Goal: Information Seeking & Learning: Learn about a topic

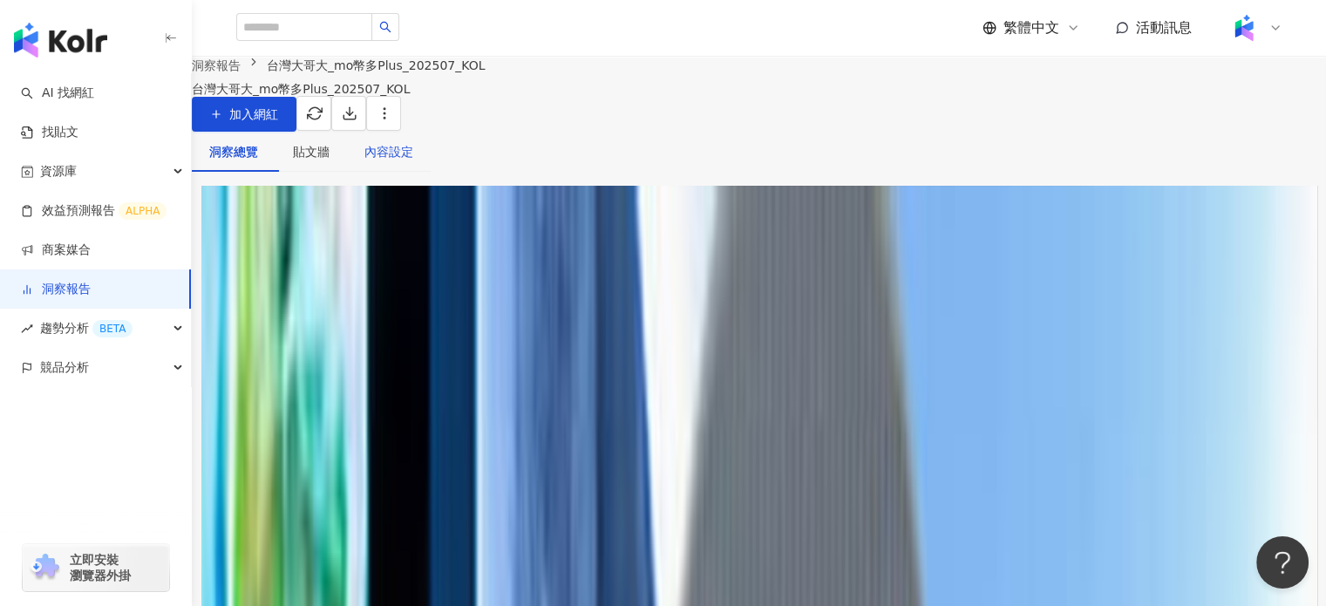
click at [413, 161] on div "內容設定" at bounding box center [388, 151] width 49 height 19
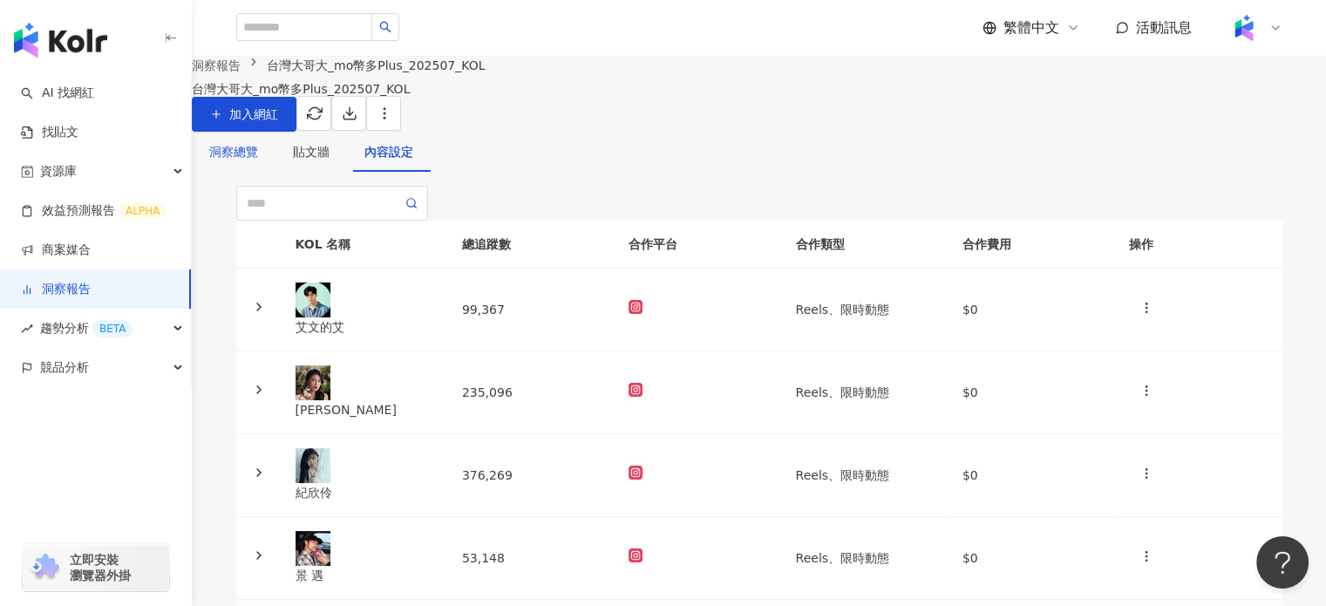
click at [258, 161] on div "洞察總覽" at bounding box center [233, 151] width 49 height 19
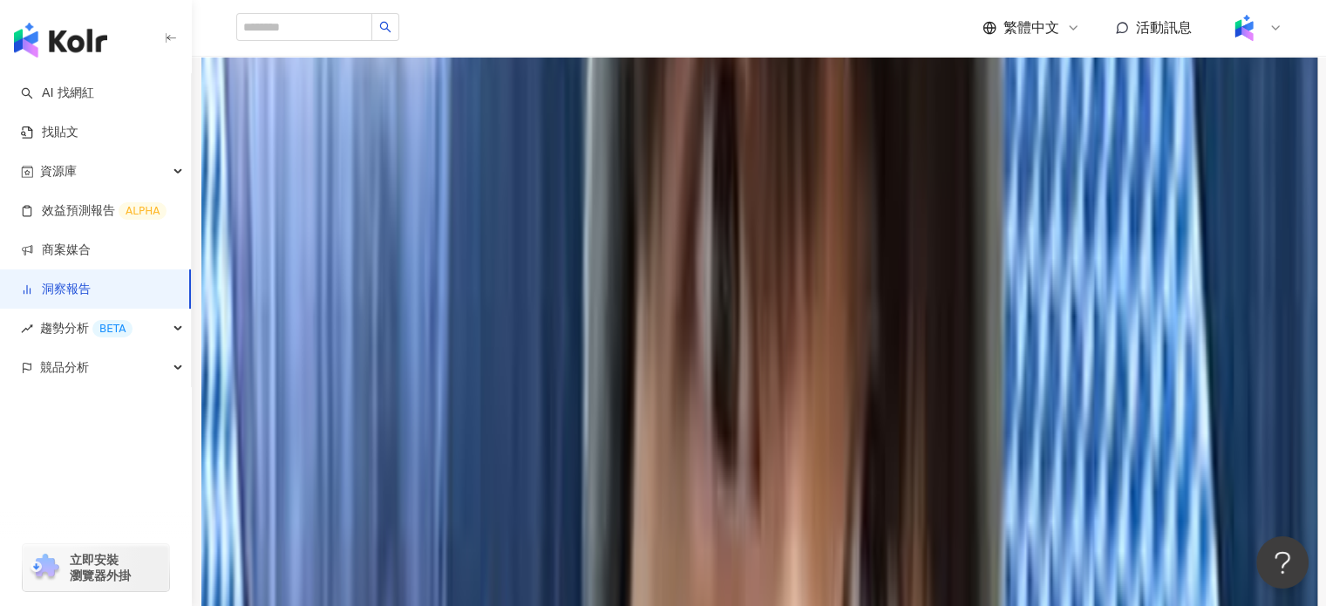
scroll to position [3802, 0]
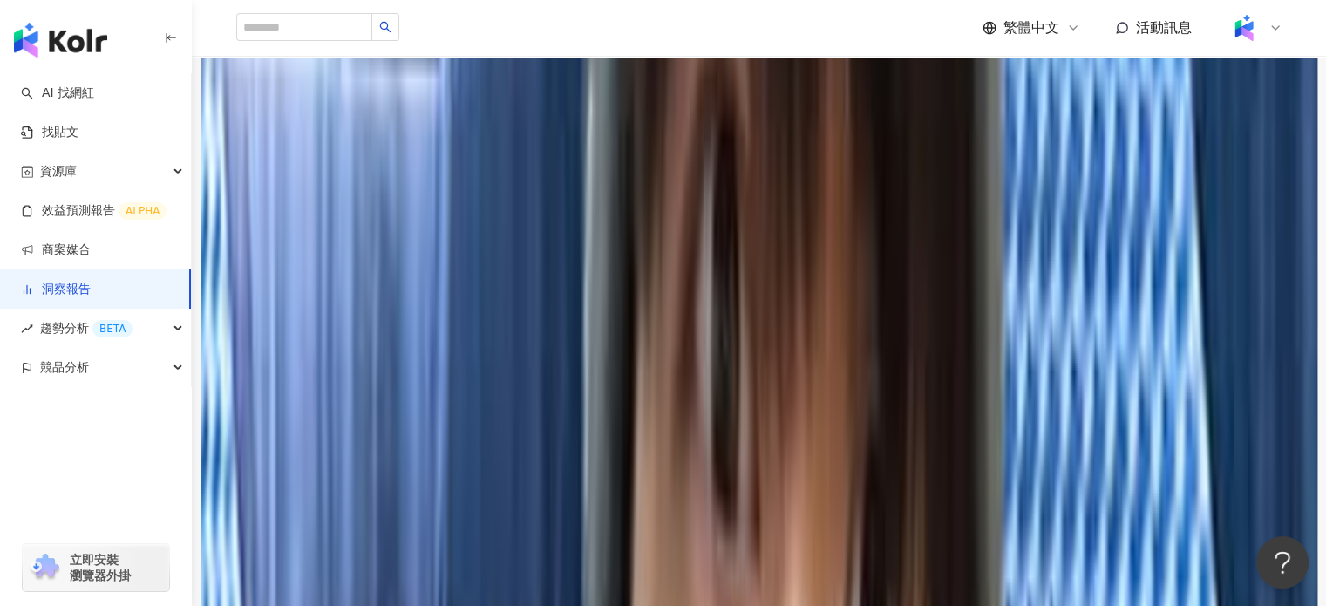
drag, startPoint x: 790, startPoint y: 261, endPoint x: 803, endPoint y: 261, distance: 13.1
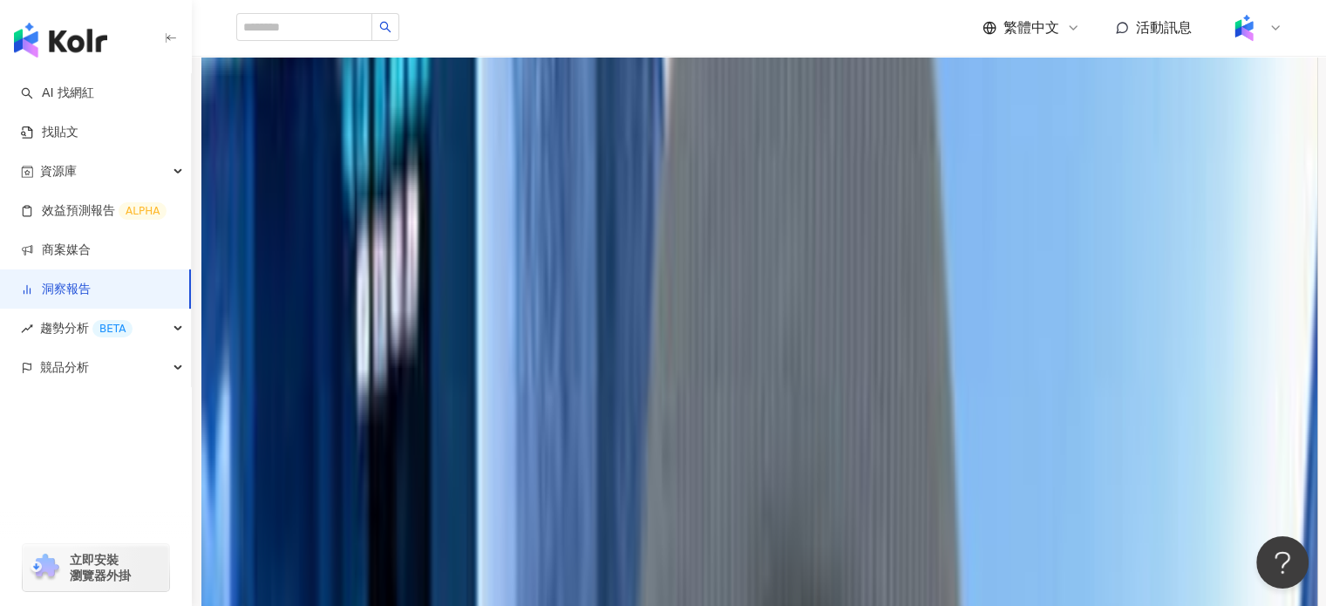
scroll to position [663, 0]
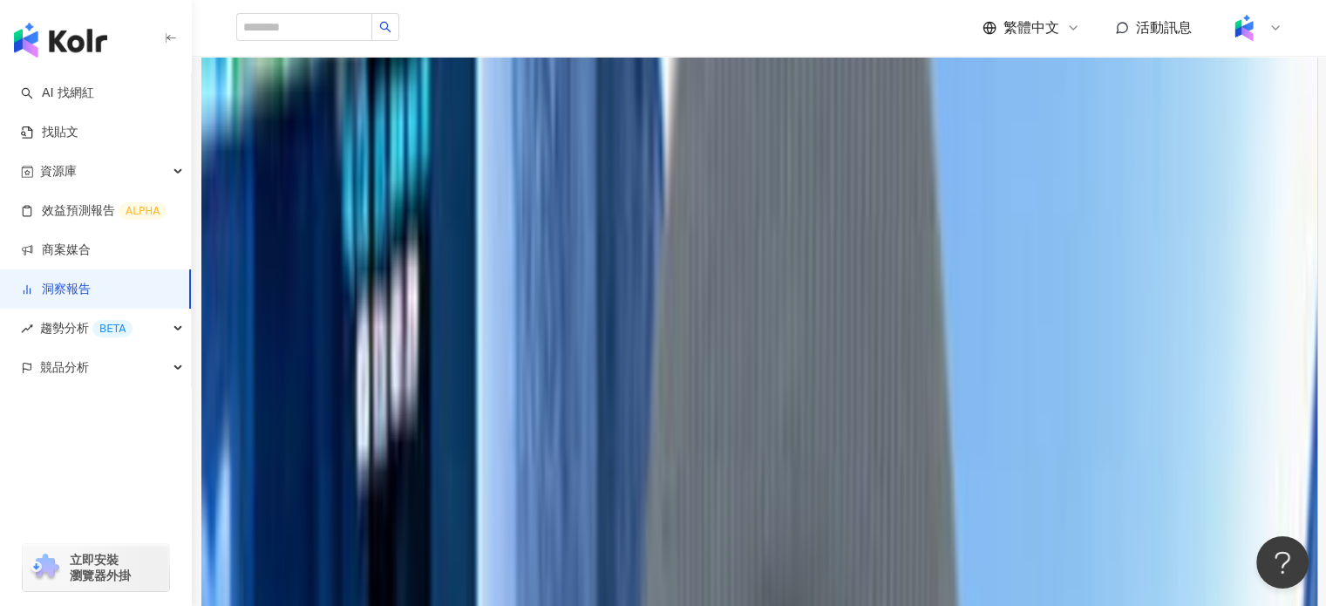
click at [1065, 224] on div "貼文類型 ( 2 / 2 )" at bounding box center [759, 217] width 1046 height 14
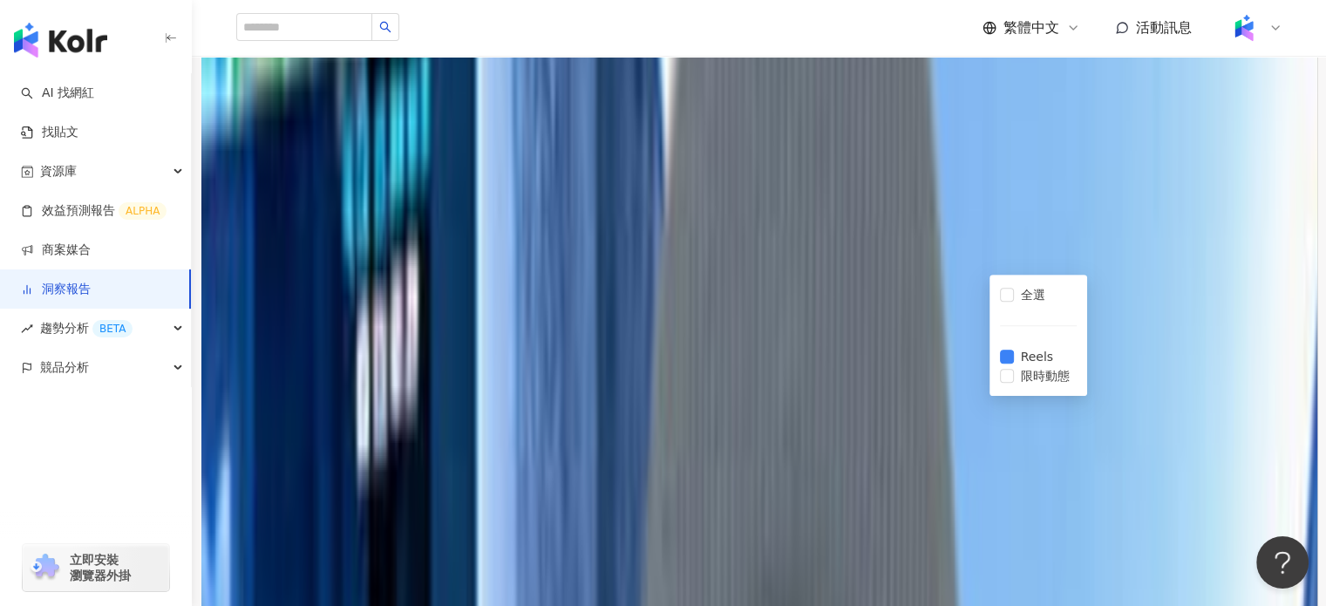
click at [785, 315] on div "成效數據" at bounding box center [759, 290] width 1046 height 49
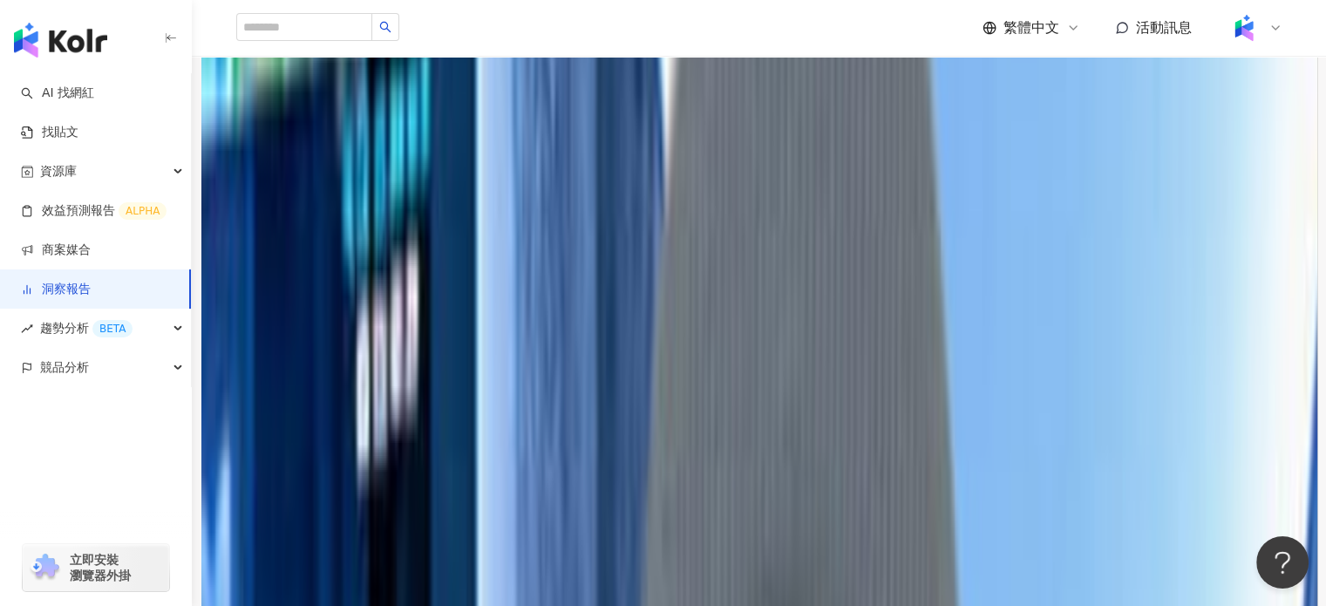
click at [1050, 224] on div "貼文類型 ( 1 / 2 )" at bounding box center [759, 217] width 1046 height 14
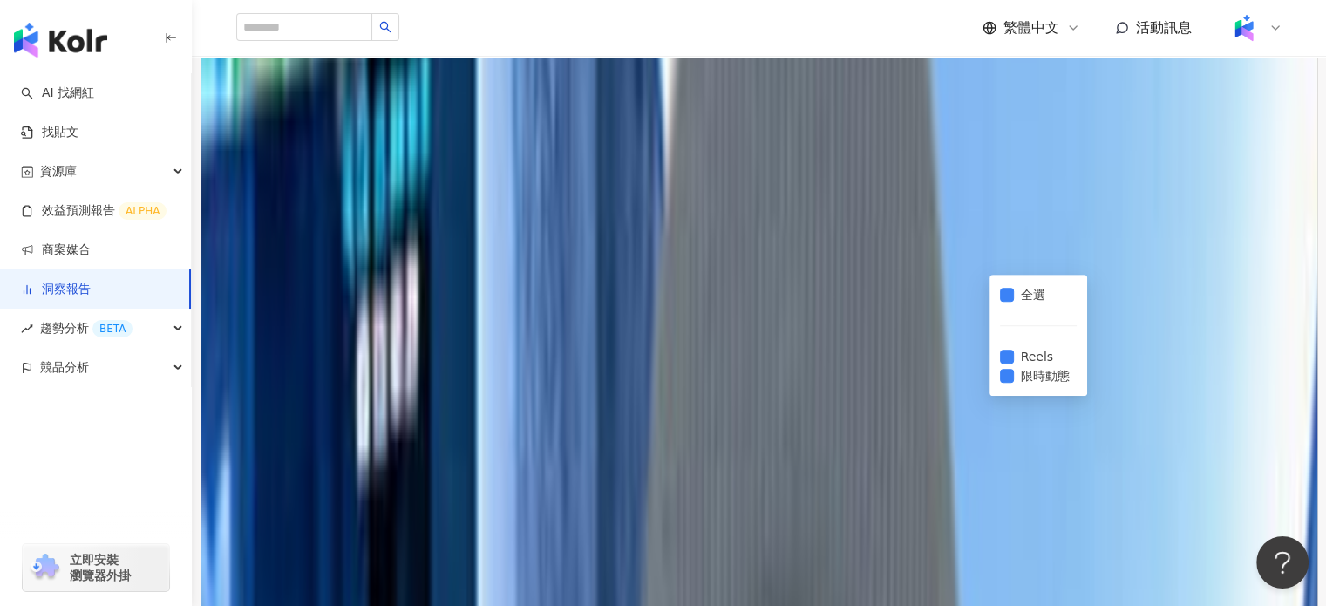
click at [928, 315] on div "成效數據" at bounding box center [759, 290] width 1046 height 49
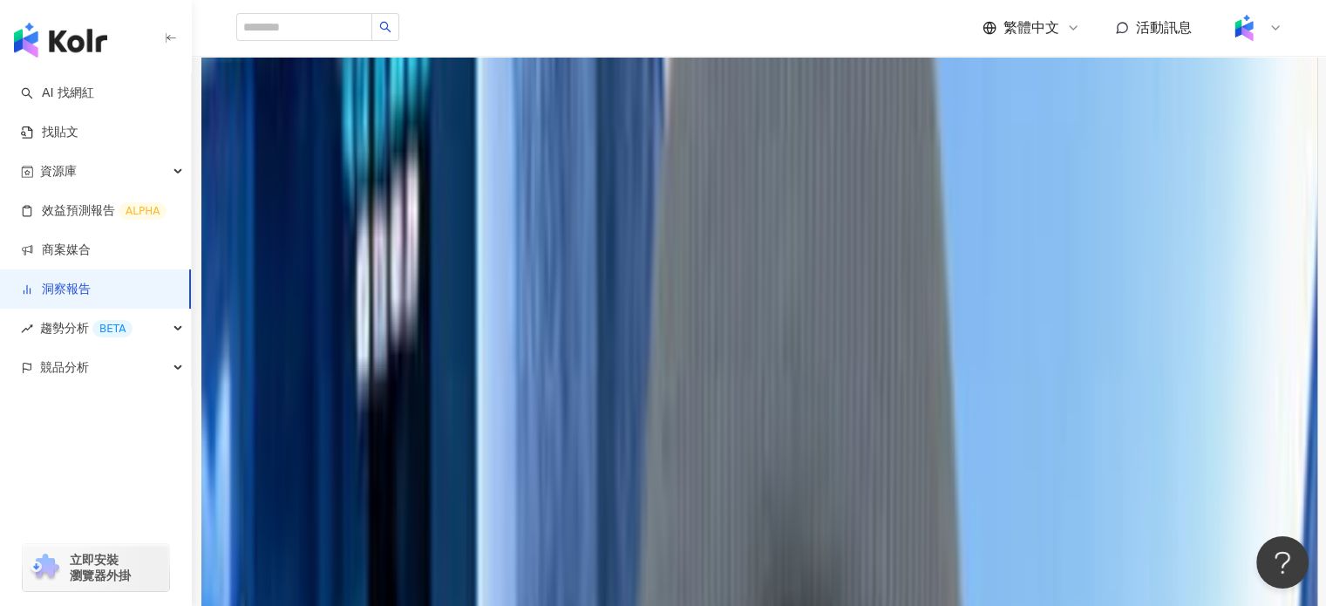
scroll to position [751, 0]
click at [248, 149] on icon at bounding box center [242, 143] width 12 height 12
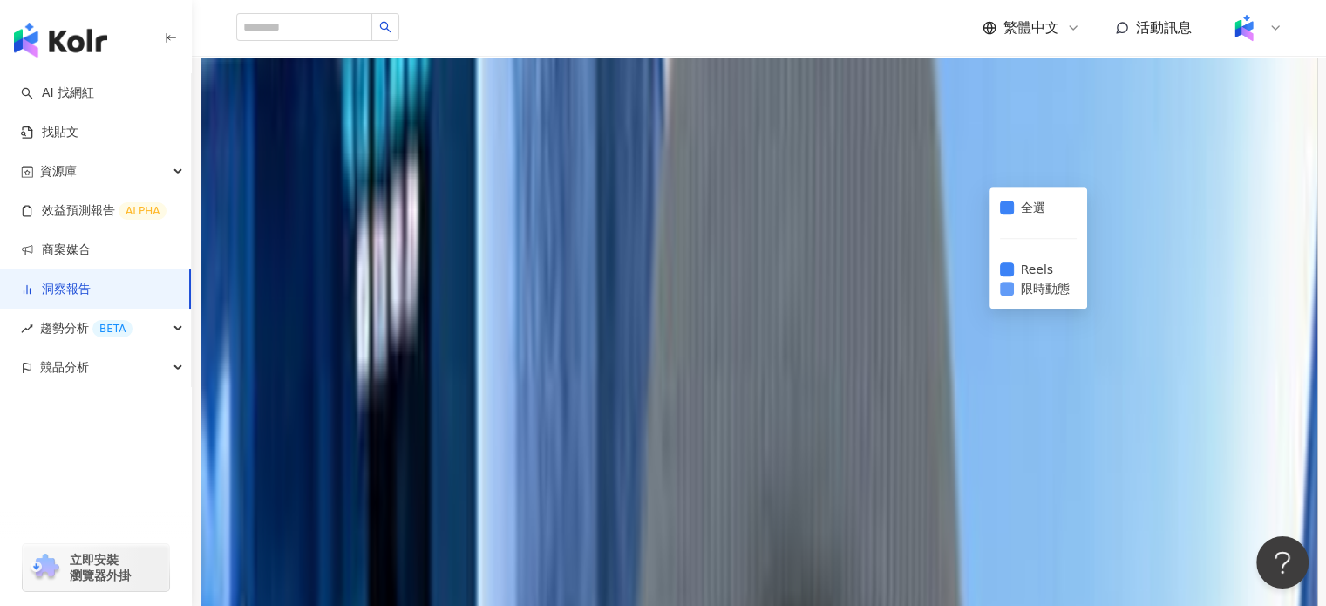
click at [1023, 289] on span "限時動態" at bounding box center [1045, 288] width 63 height 19
click at [812, 228] on div "成效數據" at bounding box center [759, 203] width 1046 height 49
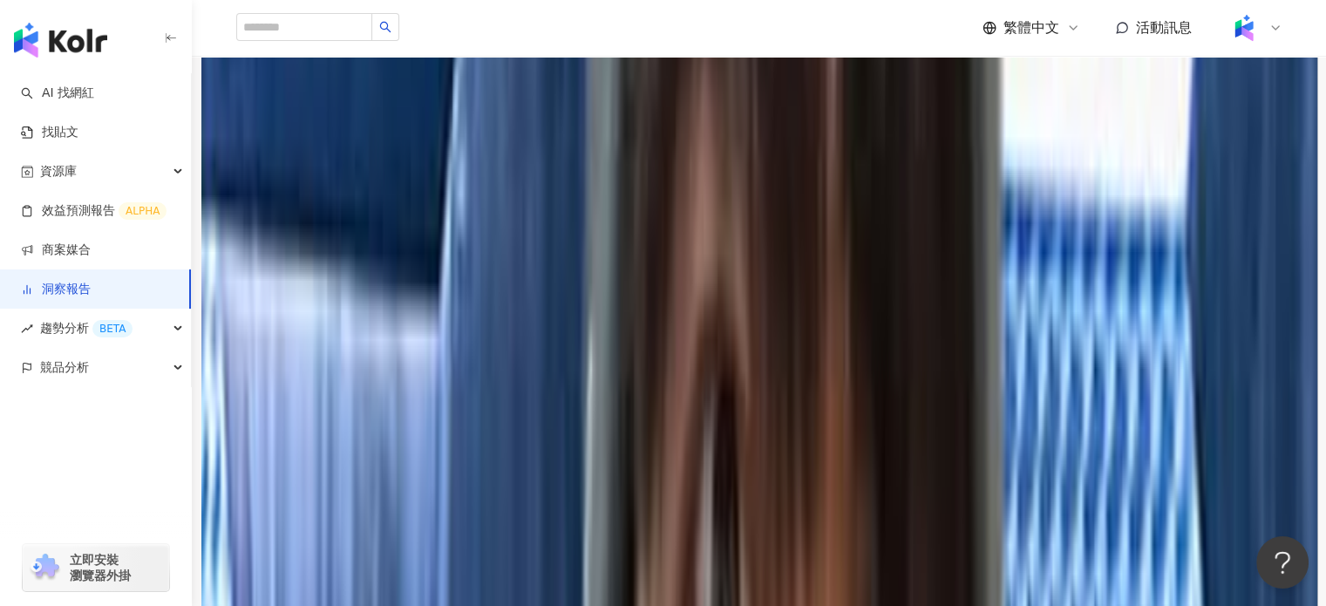
scroll to position [3627, 0]
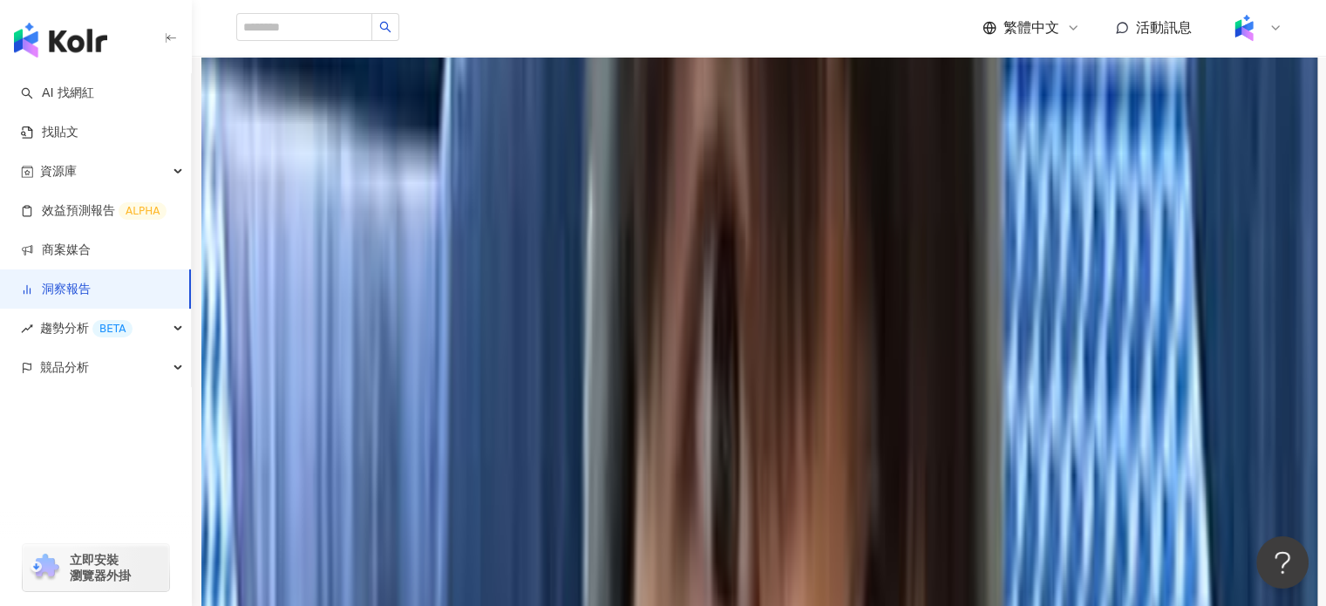
scroll to position [3715, 0]
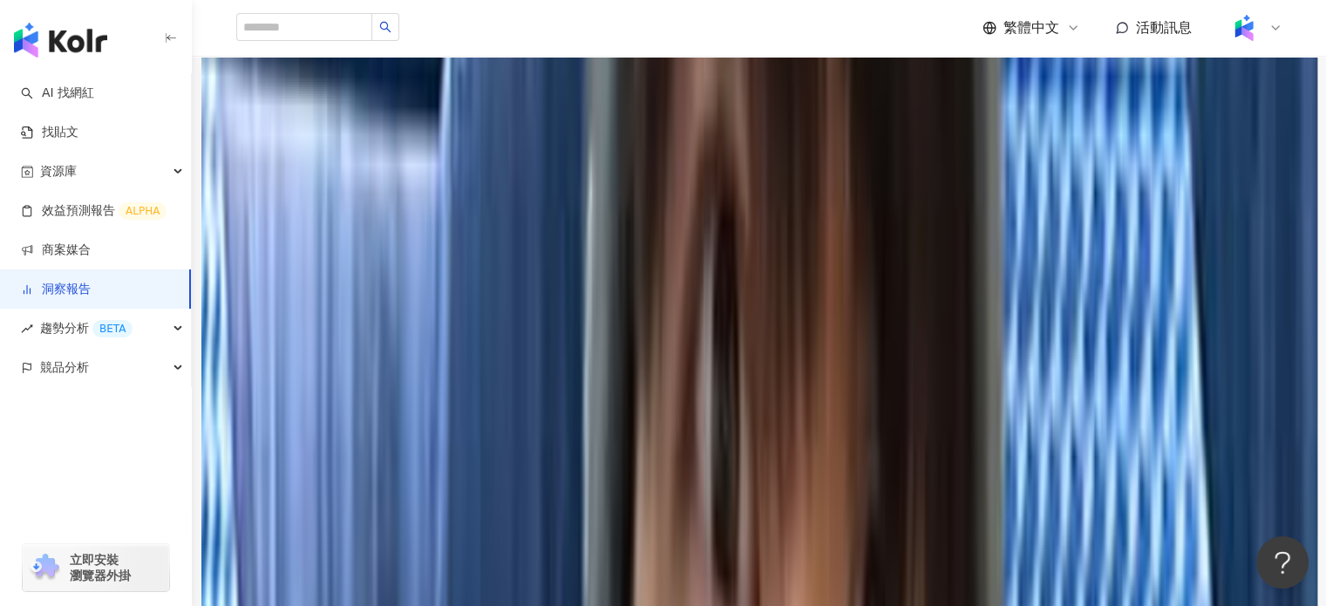
scroll to position [1046, 0]
drag, startPoint x: 503, startPoint y: 448, endPoint x: 594, endPoint y: 449, distance: 90.7
copy tspan "allure"
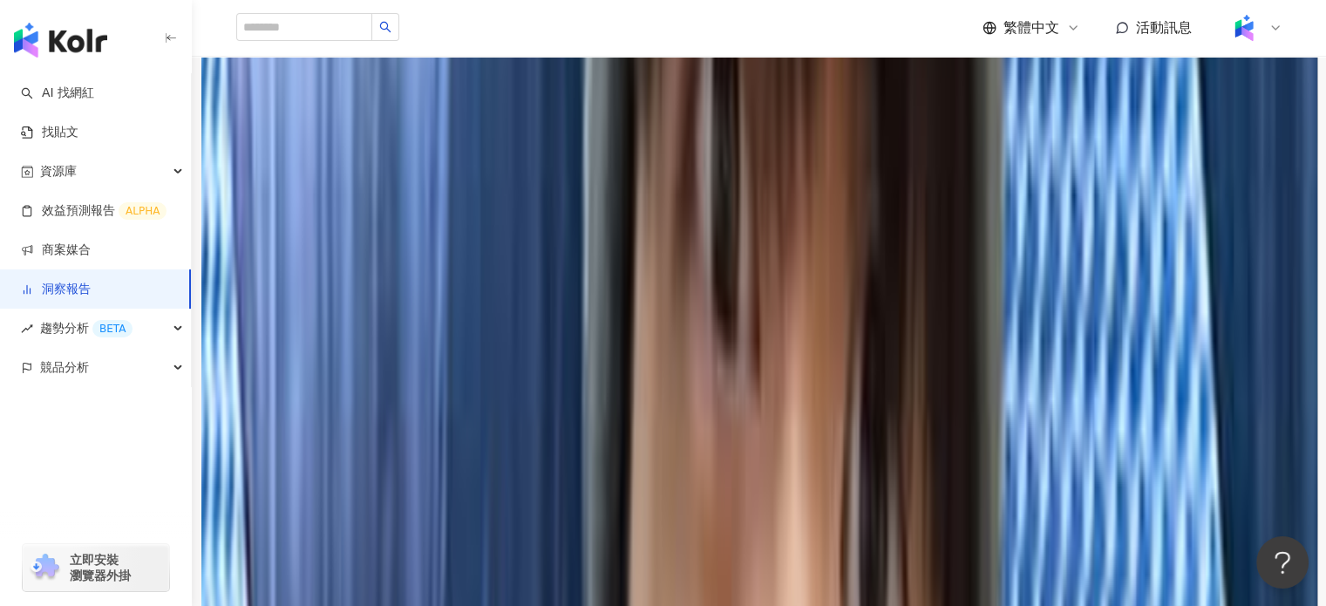
scroll to position [697, 0]
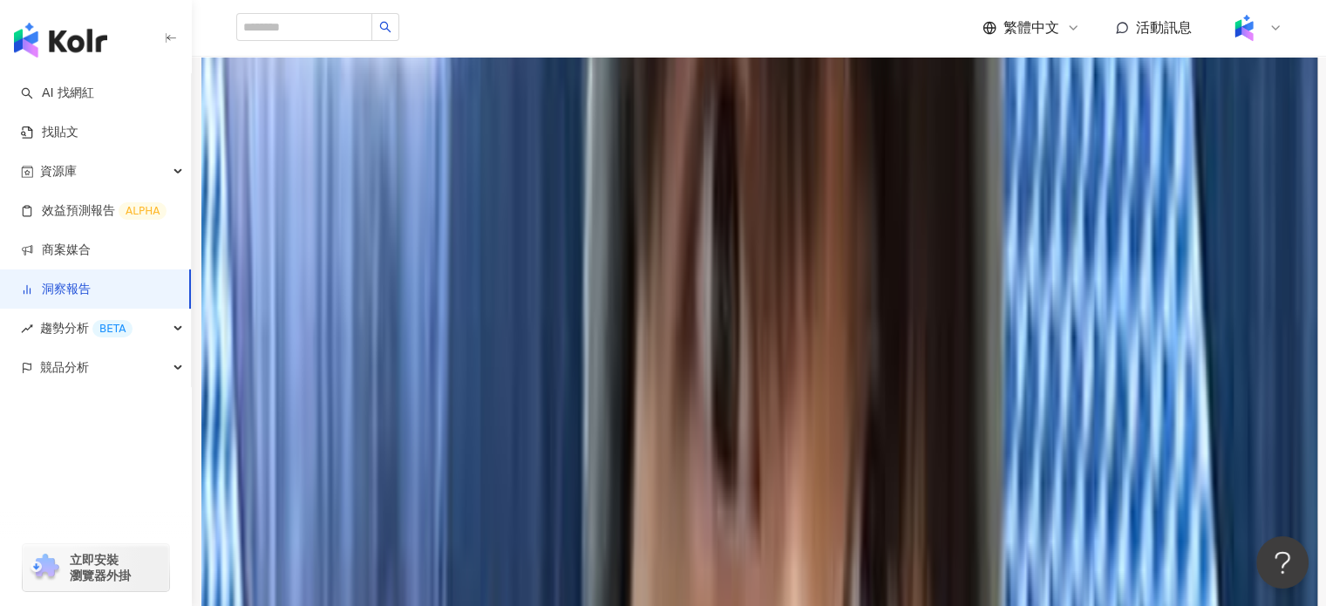
scroll to position [3830, 0]
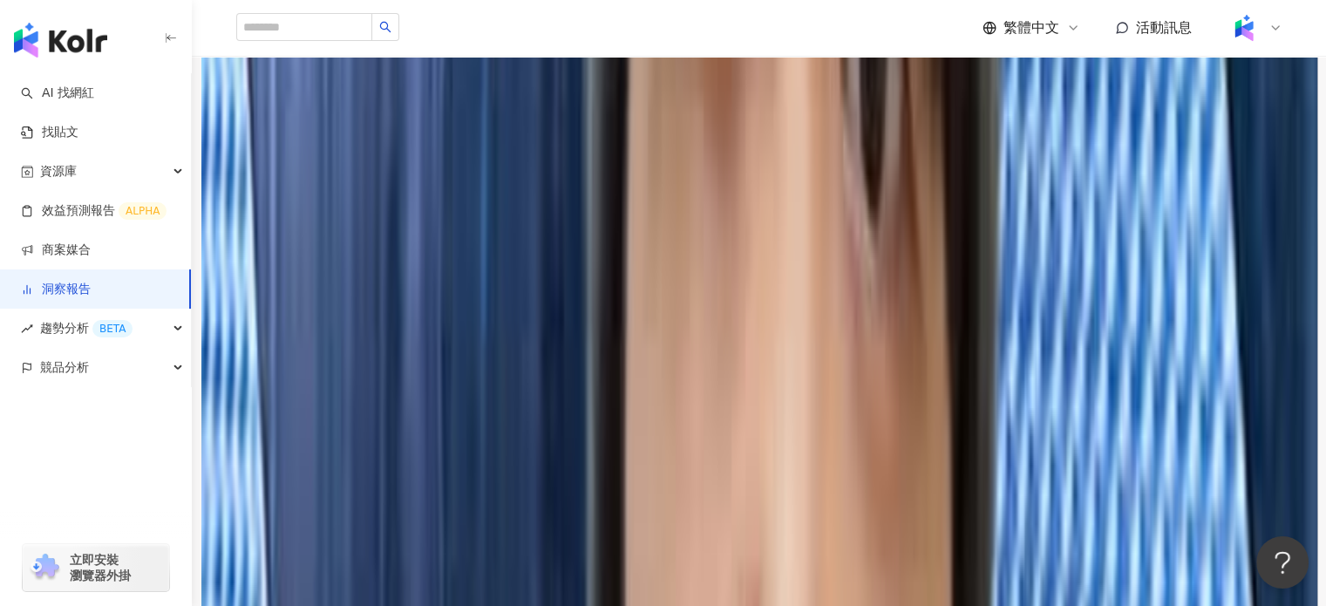
scroll to position [4614, 0]
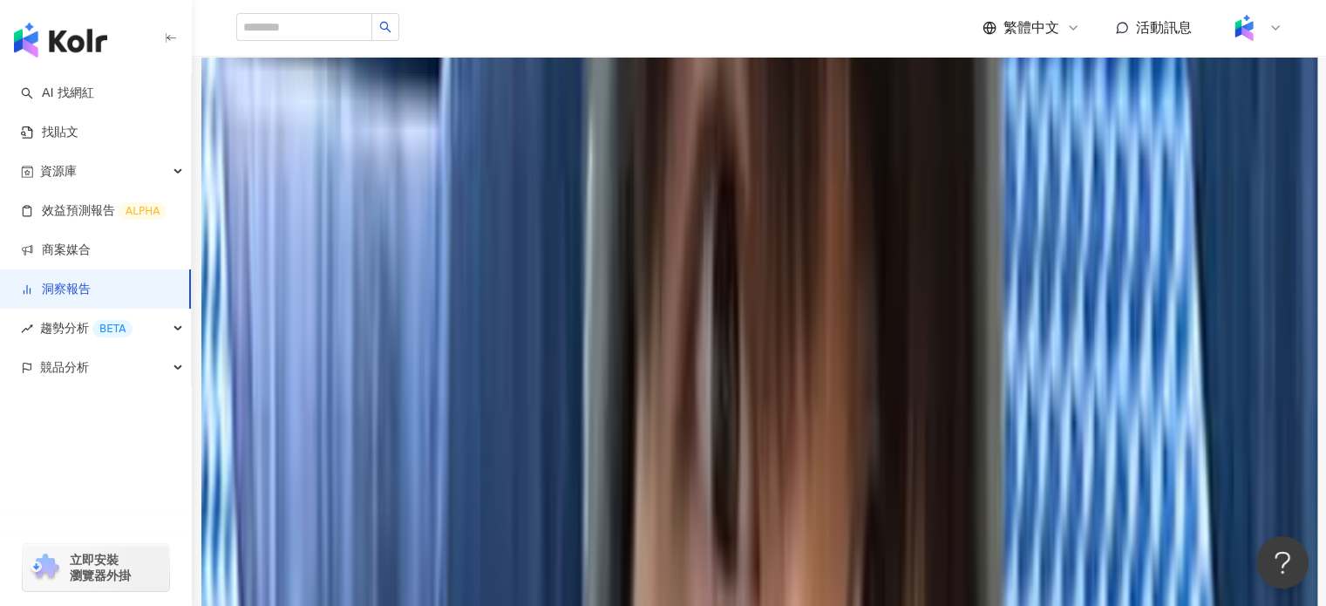
scroll to position [87, 0]
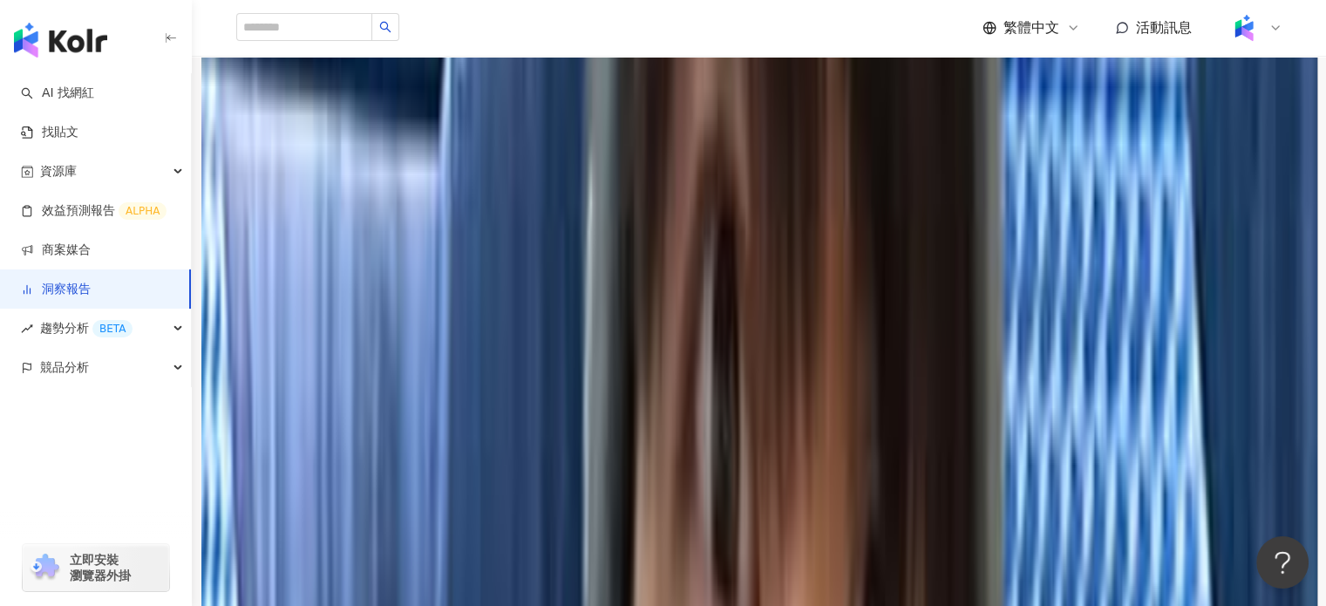
scroll to position [3724, 0]
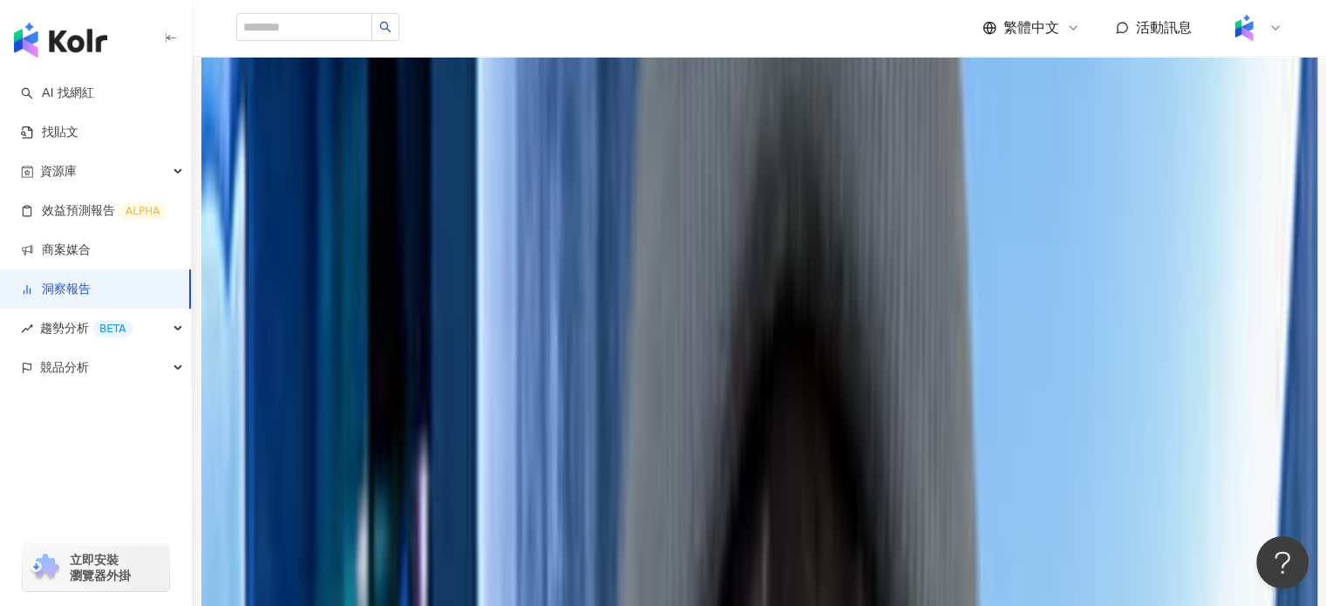
scroll to position [1196, 0]
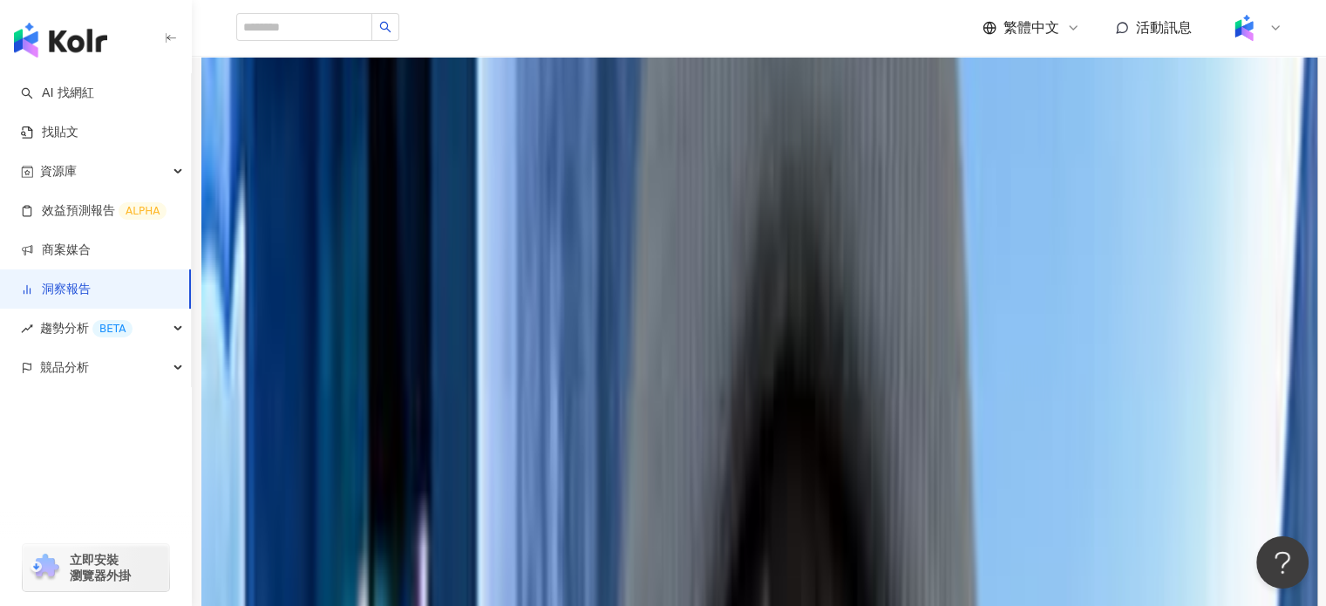
click at [1061, 252] on div "貼文類型 ( 2 / 2 )" at bounding box center [759, 238] width 1046 height 28
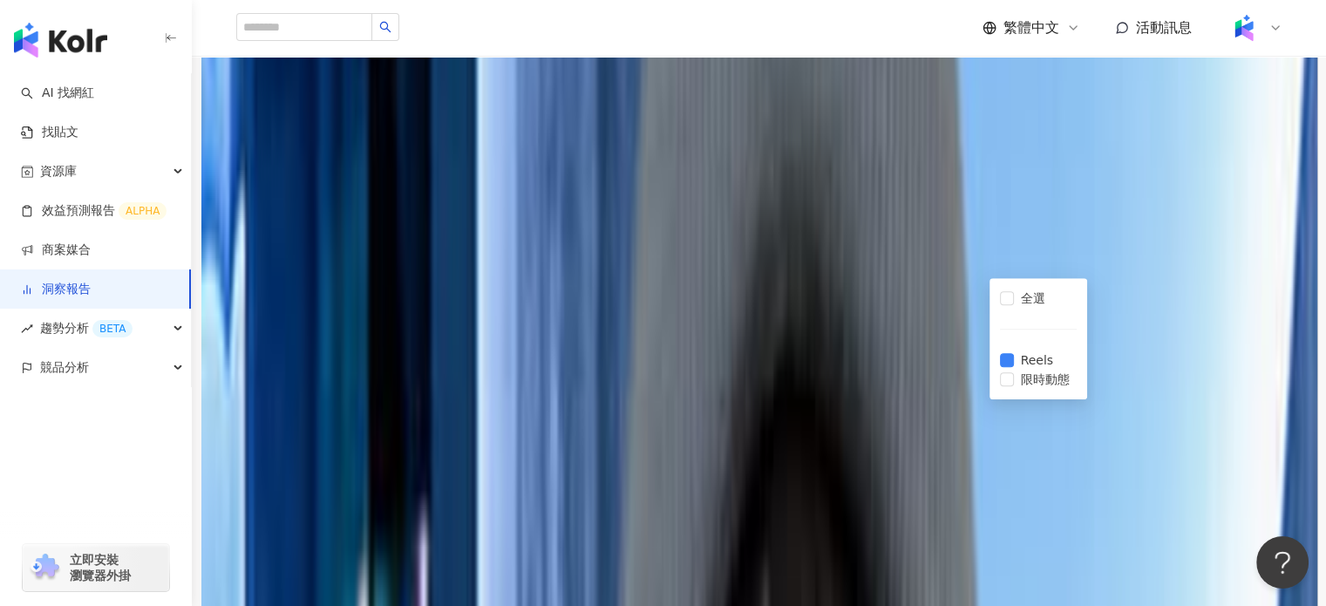
click at [922, 330] on div "網紅成效排行 互動率" at bounding box center [759, 305] width 1046 height 50
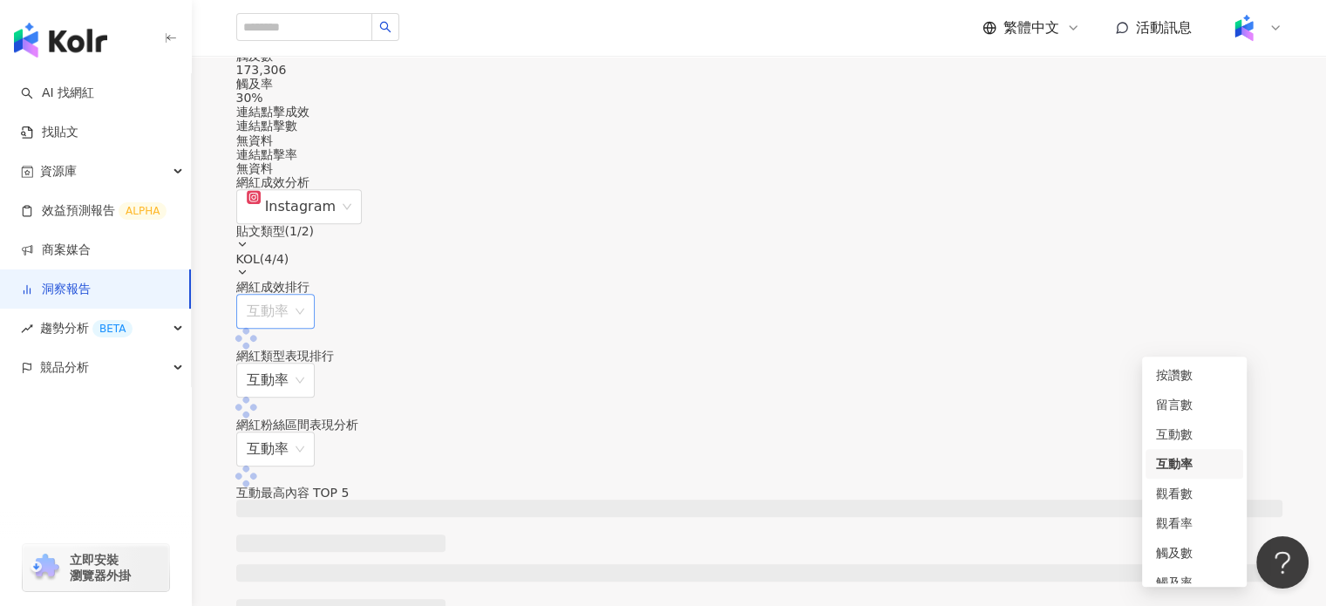
click at [304, 328] on span "互動率" at bounding box center [276, 311] width 58 height 33
click at [1182, 526] on div "觀看率" at bounding box center [1194, 522] width 77 height 19
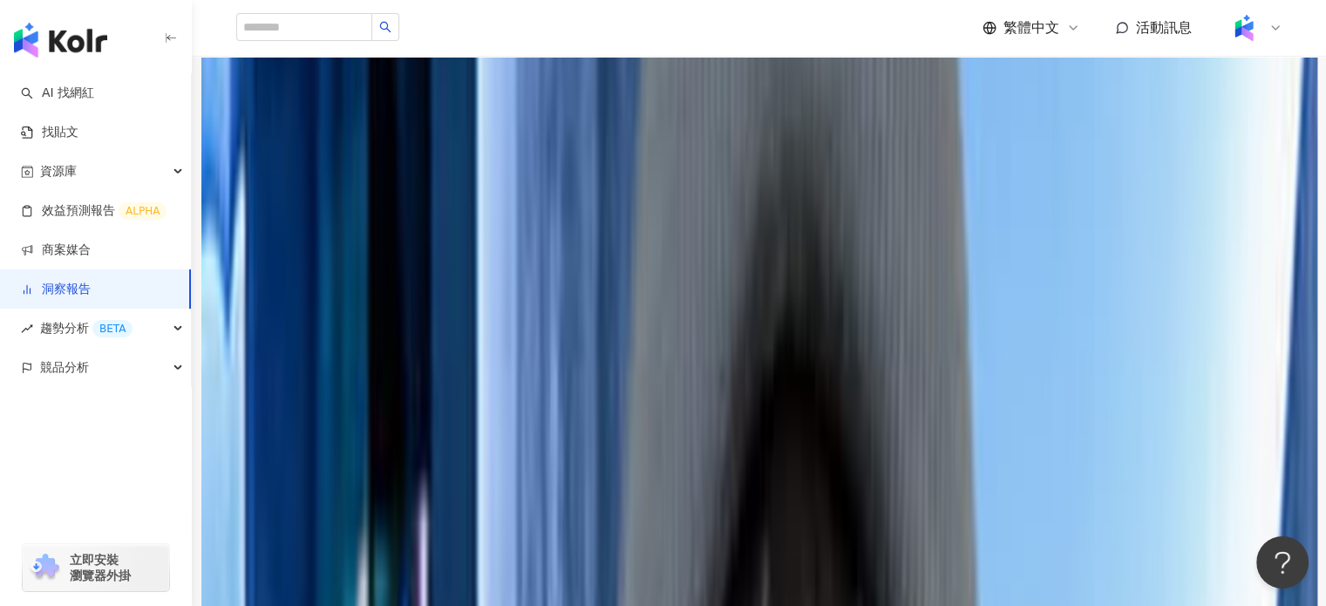
scroll to position [1283, 0]
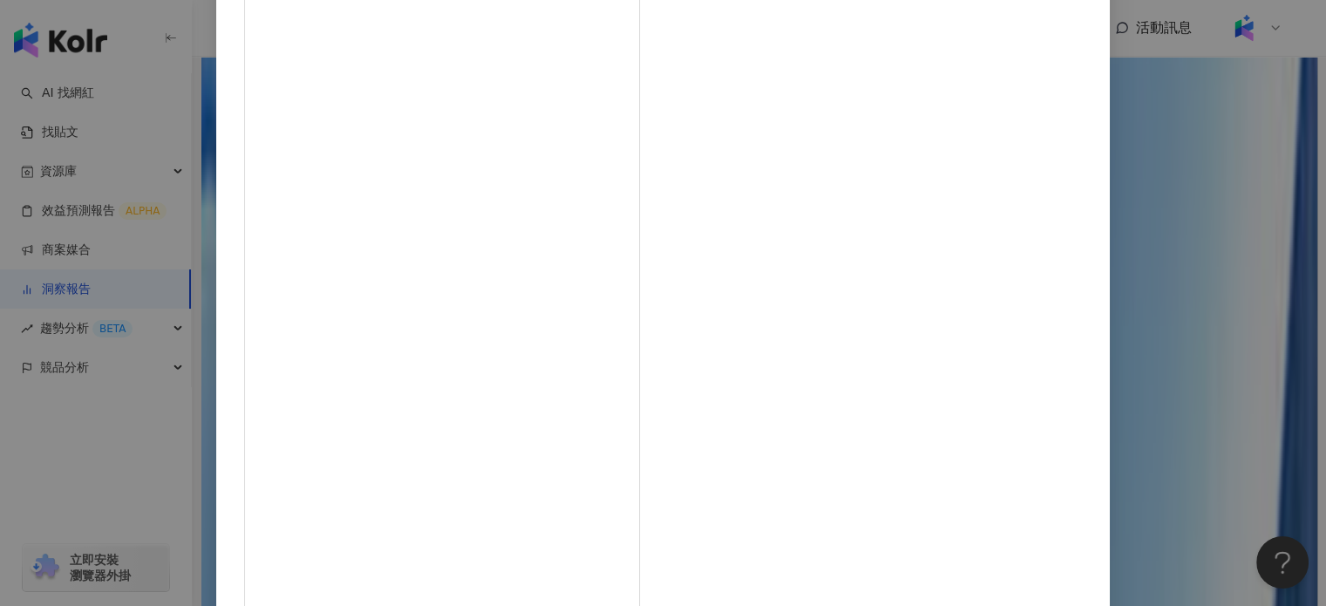
scroll to position [178, 0]
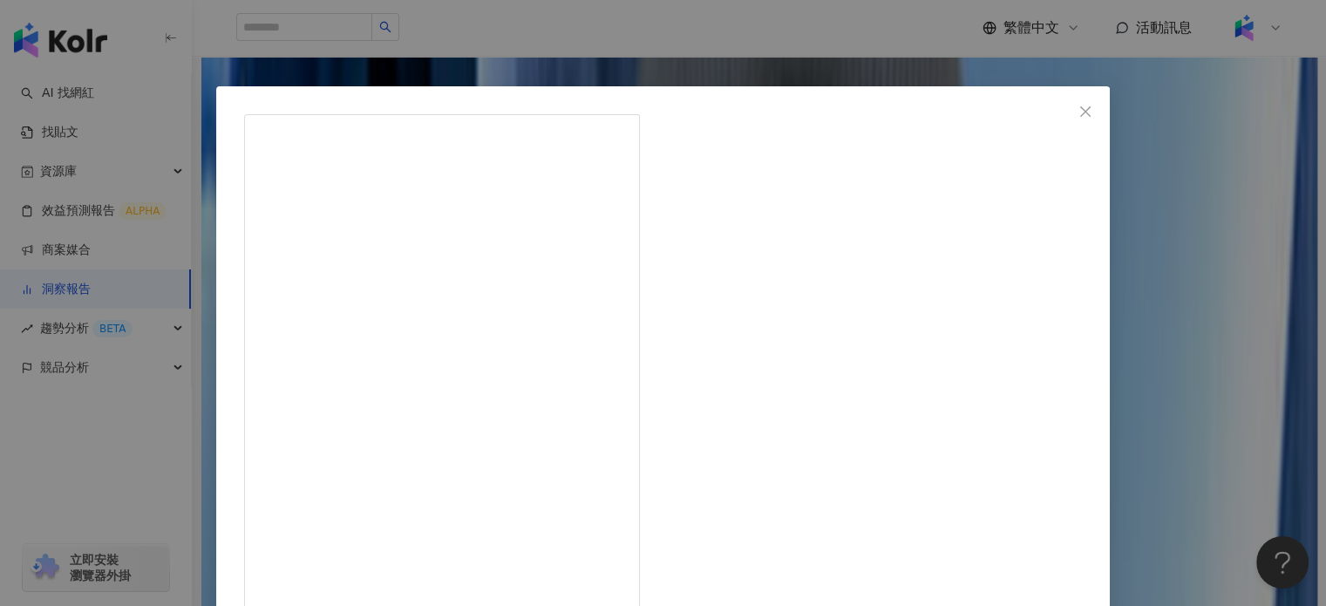
scroll to position [0, 0]
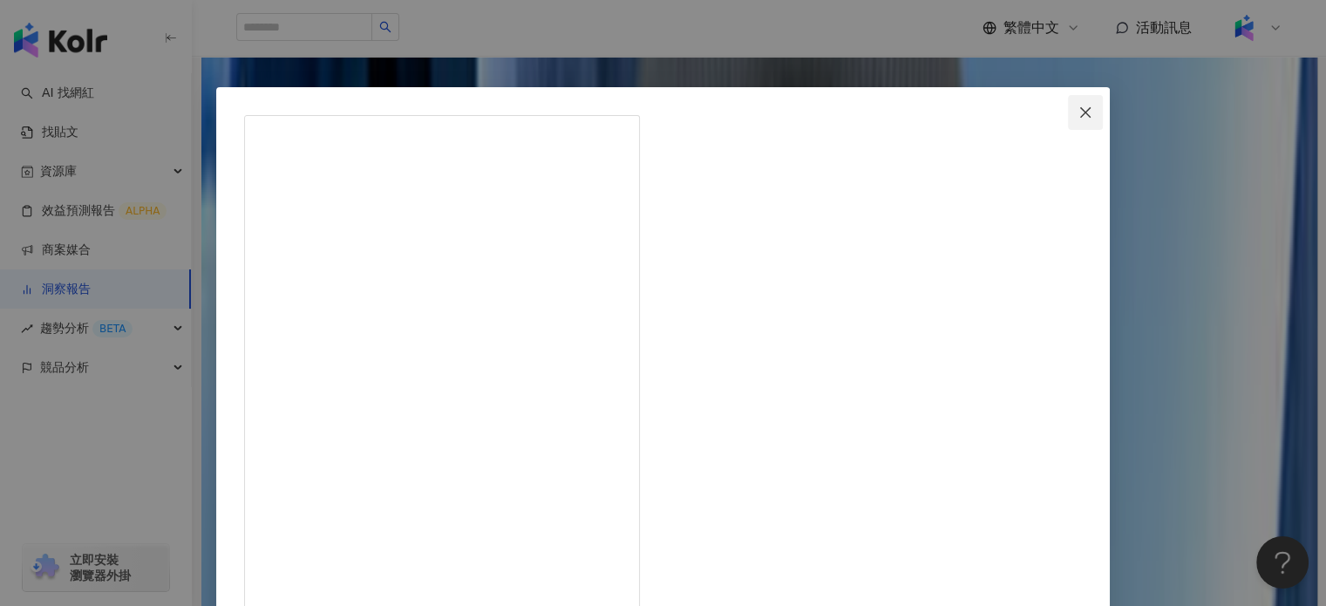
click at [1068, 105] on span "Close" at bounding box center [1085, 112] width 35 height 14
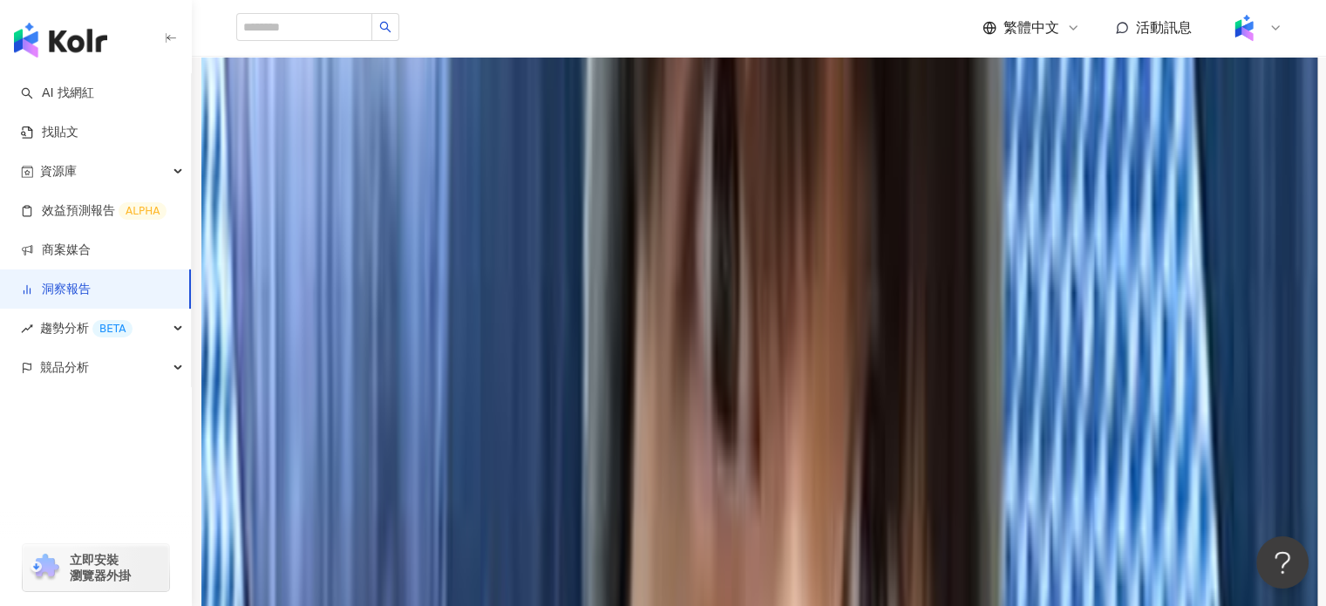
scroll to position [3811, 0]
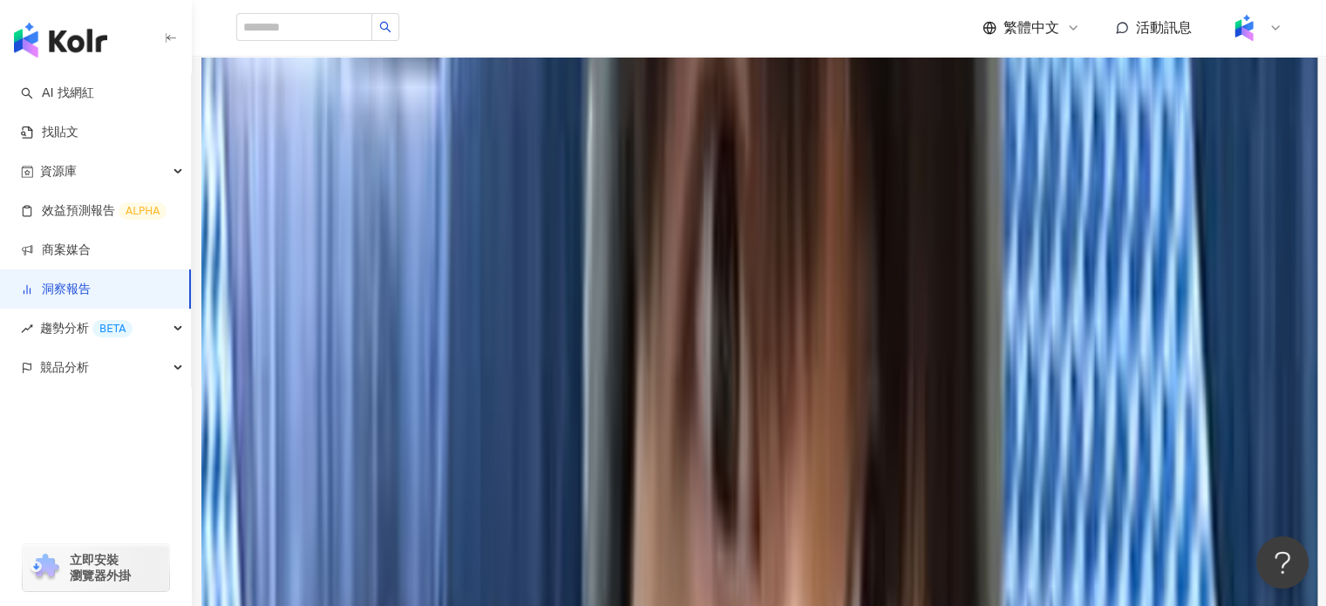
drag, startPoint x: 1003, startPoint y: 425, endPoint x: 1023, endPoint y: 256, distance: 170.3
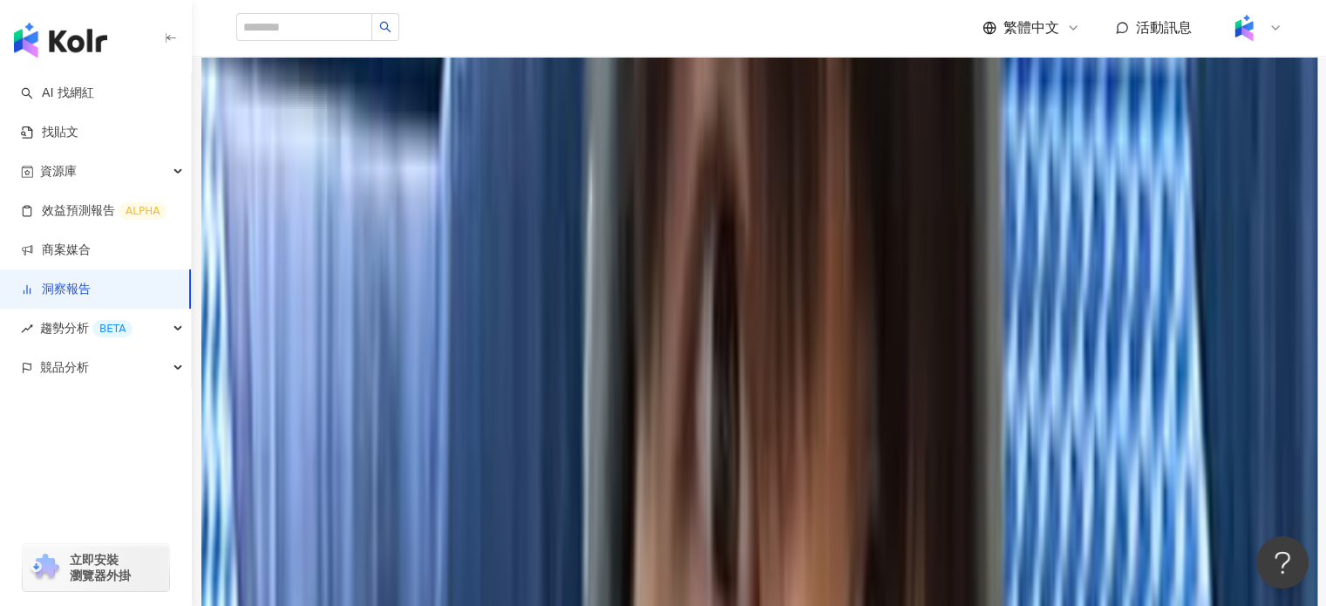
scroll to position [0, 0]
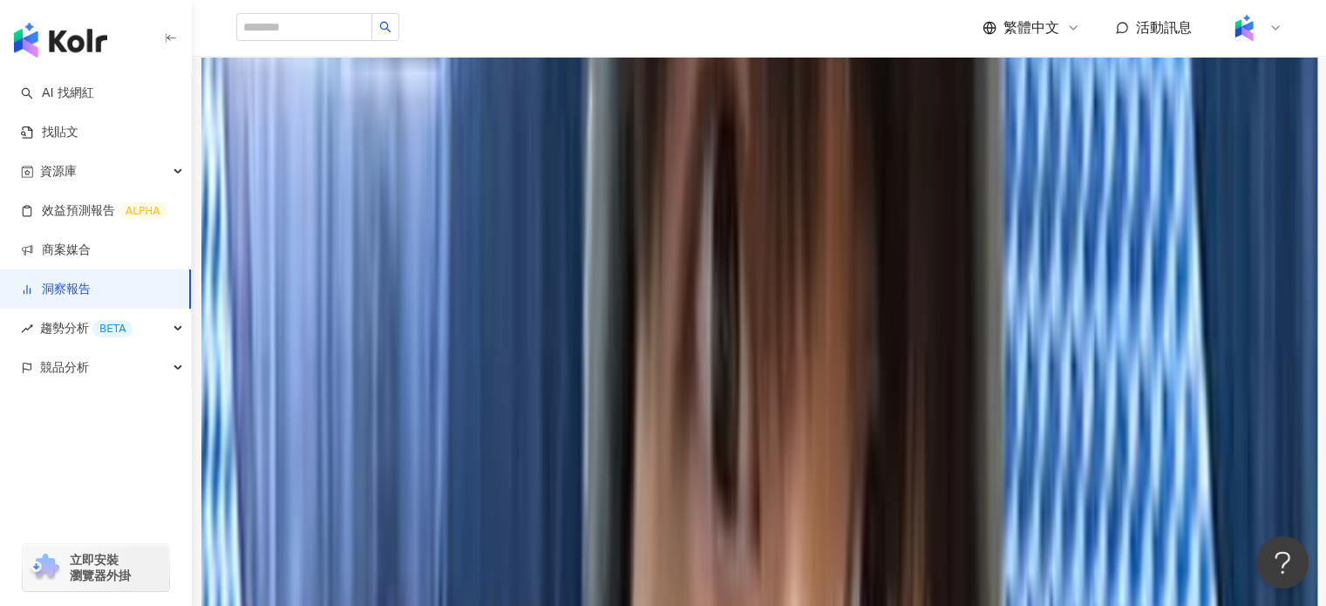
scroll to position [3783, 0]
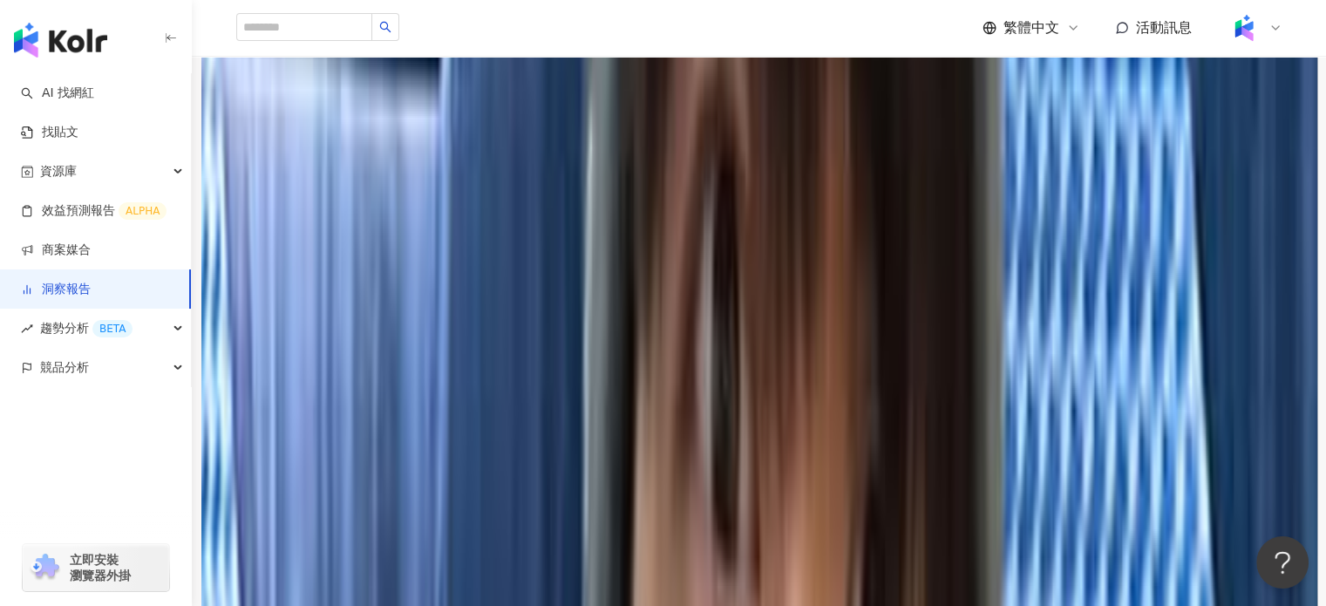
scroll to position [3755, 0]
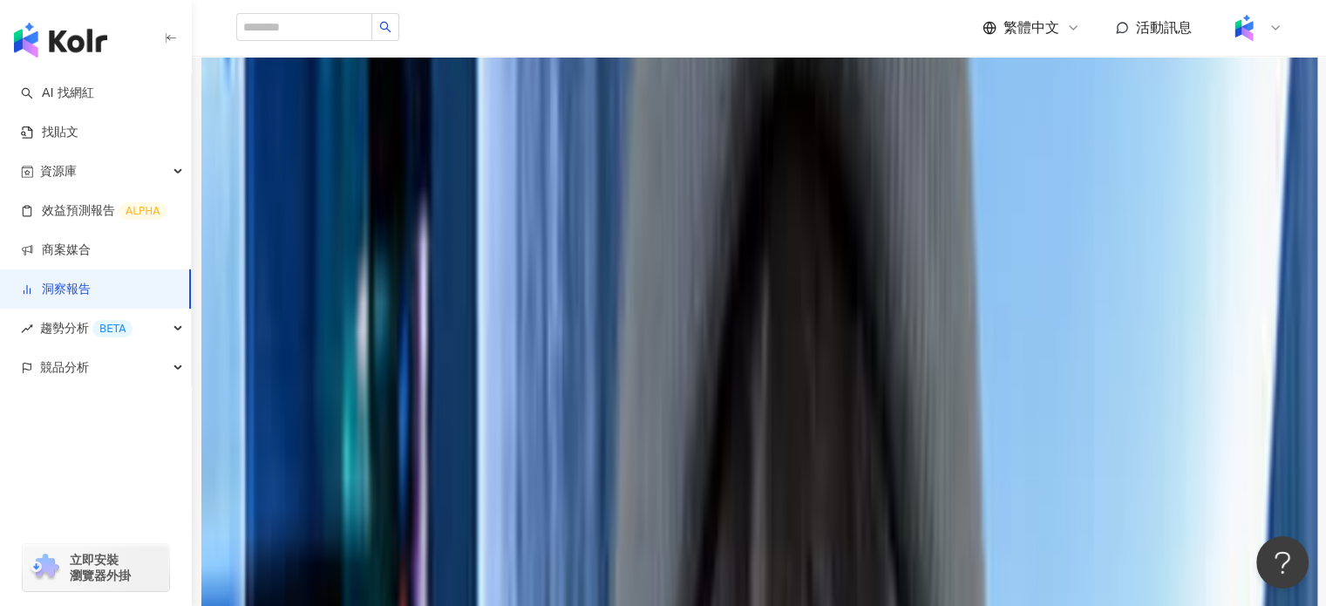
scroll to position [1315, 0]
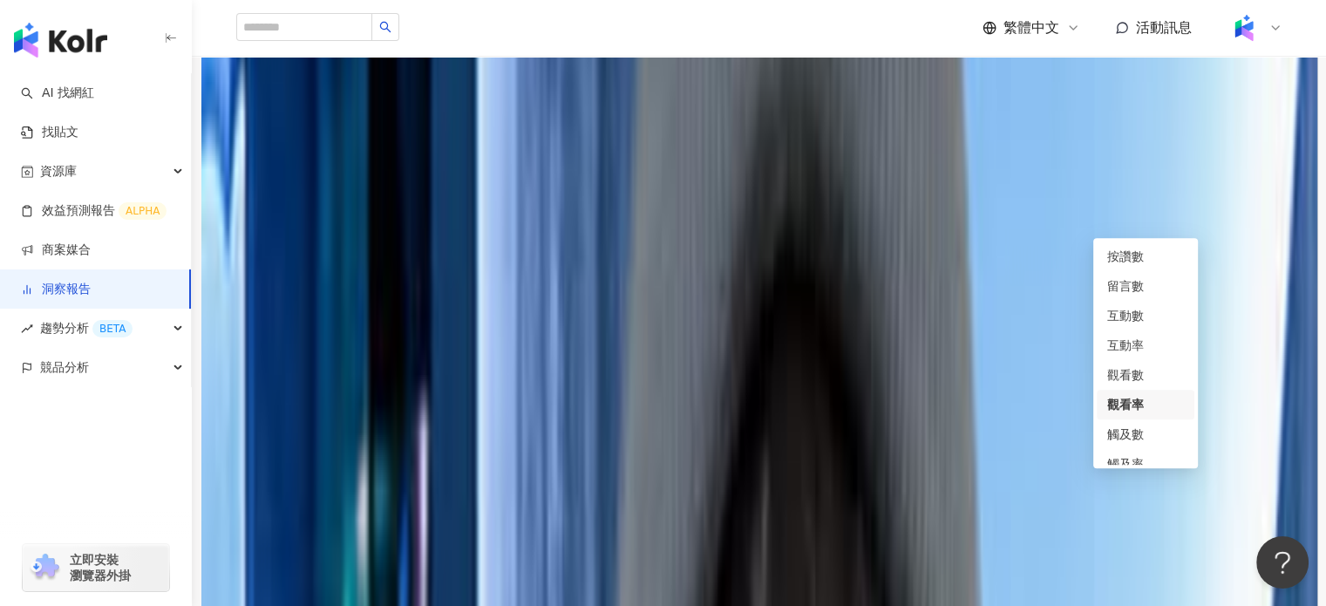
click at [304, 210] on span "觀看率" at bounding box center [276, 193] width 58 height 33
click at [1153, 340] on div "互動率" at bounding box center [1145, 345] width 77 height 19
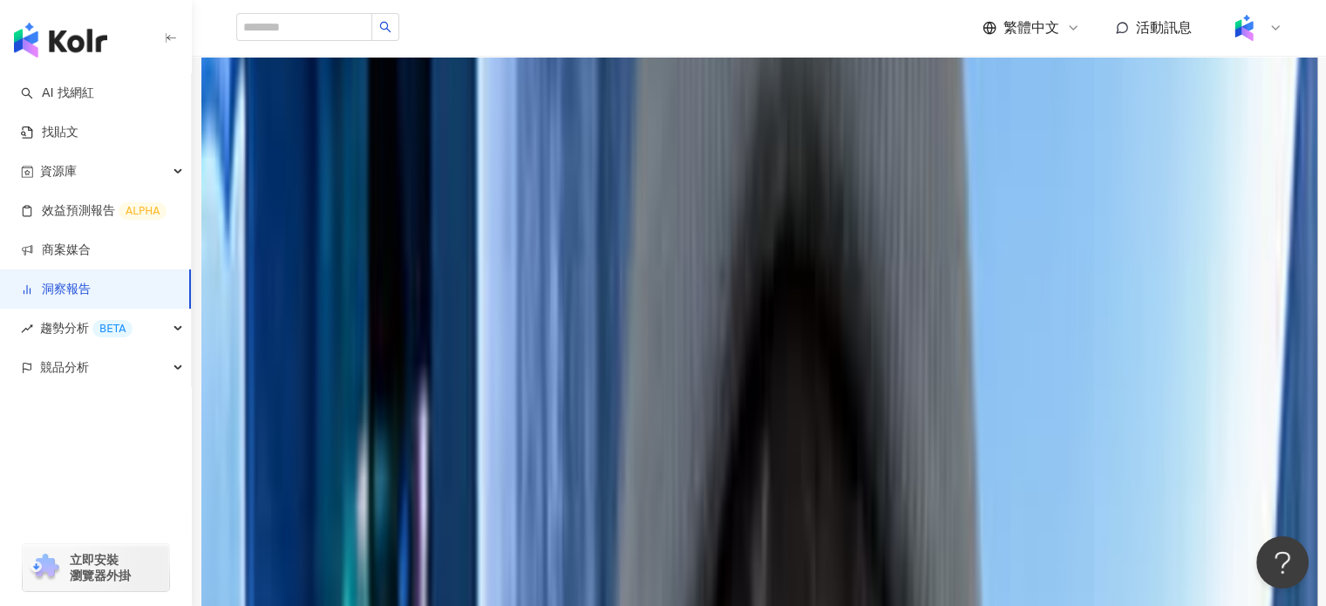
click at [304, 210] on span "互動率" at bounding box center [276, 193] width 58 height 33
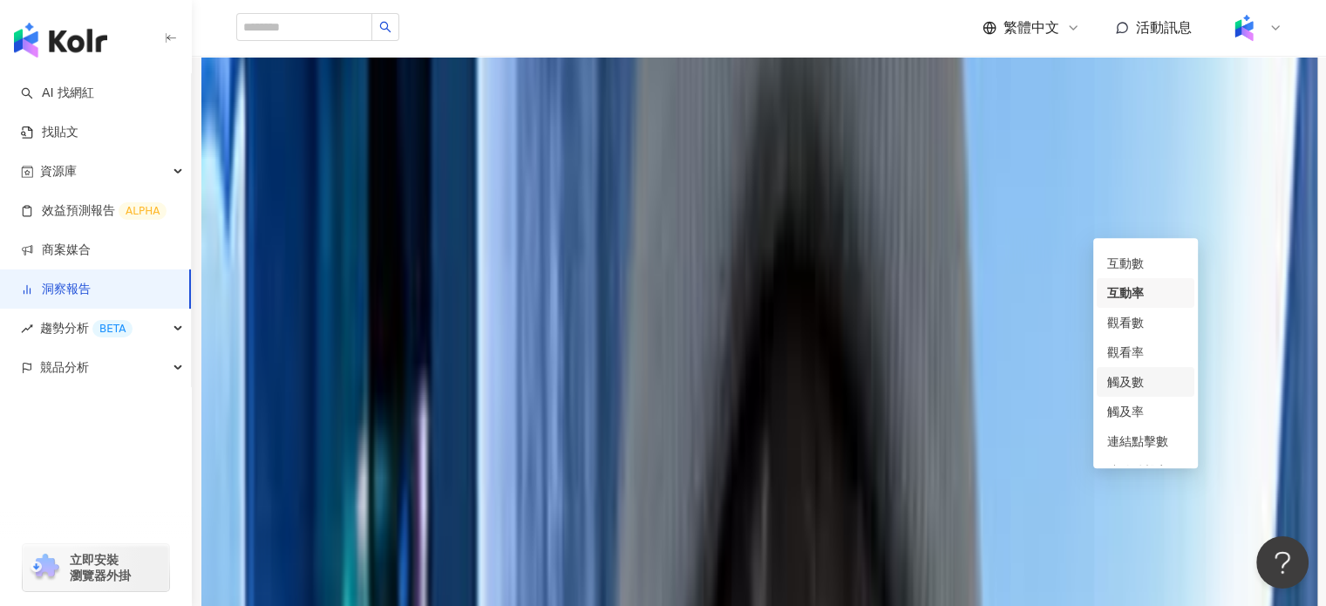
scroll to position [73, 0]
click at [1152, 391] on div "觸及率" at bounding box center [1145, 390] width 77 height 19
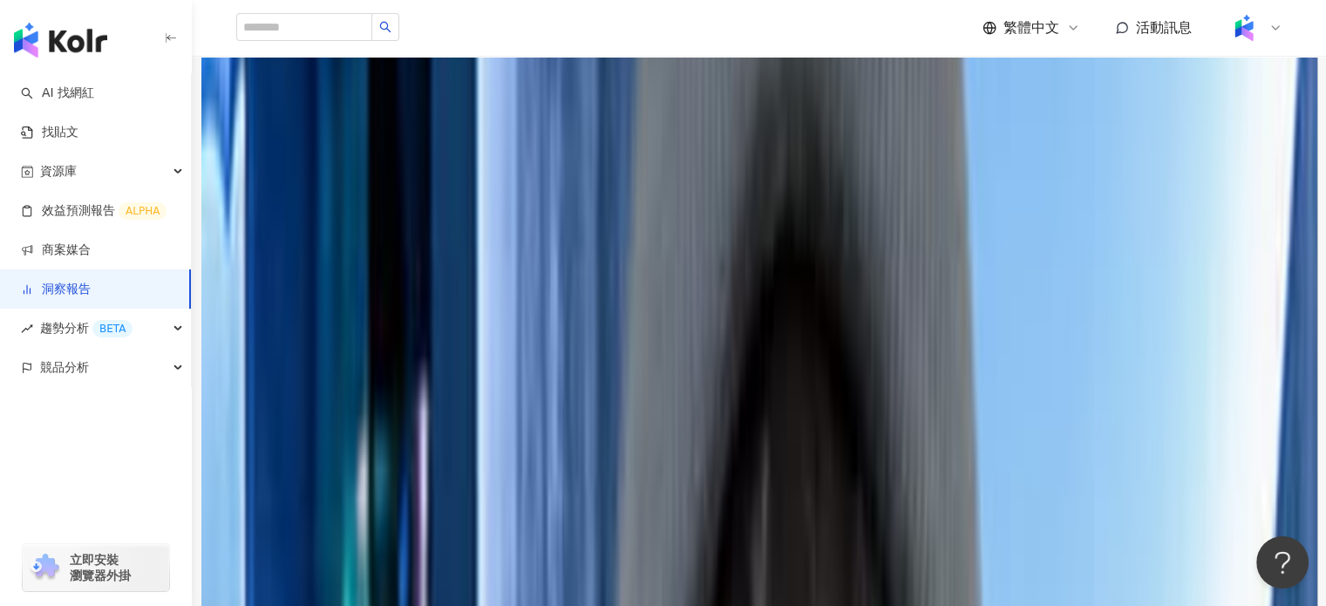
click at [304, 210] on span "觸及率" at bounding box center [276, 193] width 58 height 33
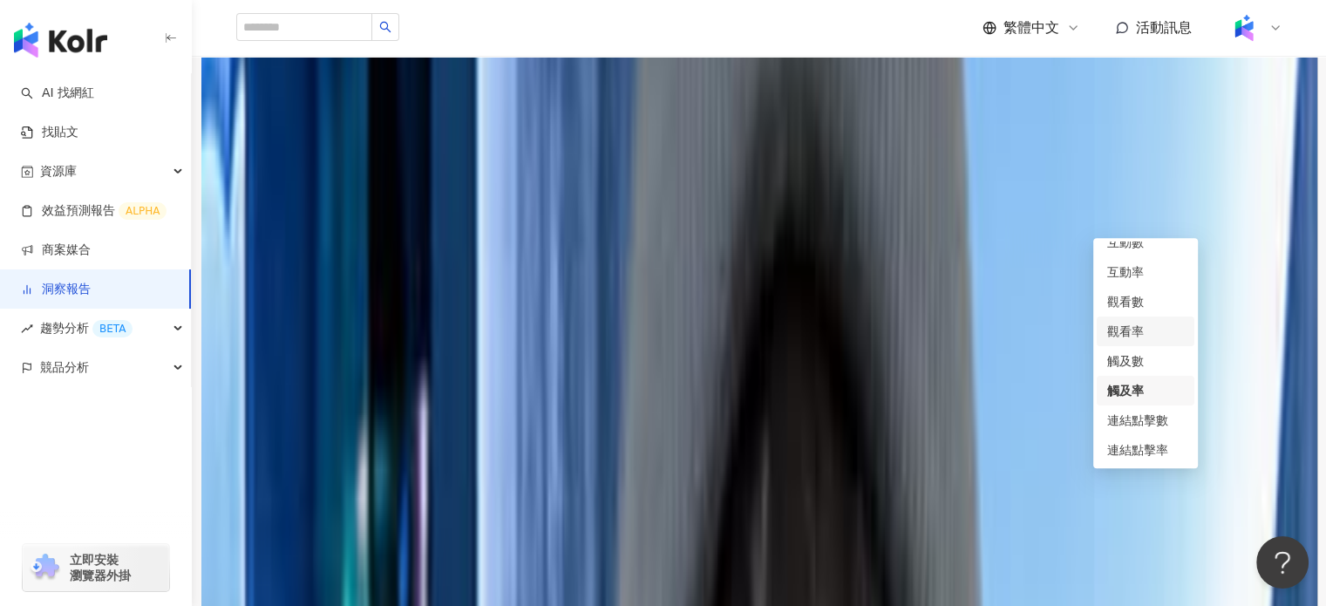
click at [1139, 318] on div "觀看率" at bounding box center [1146, 331] width 98 height 30
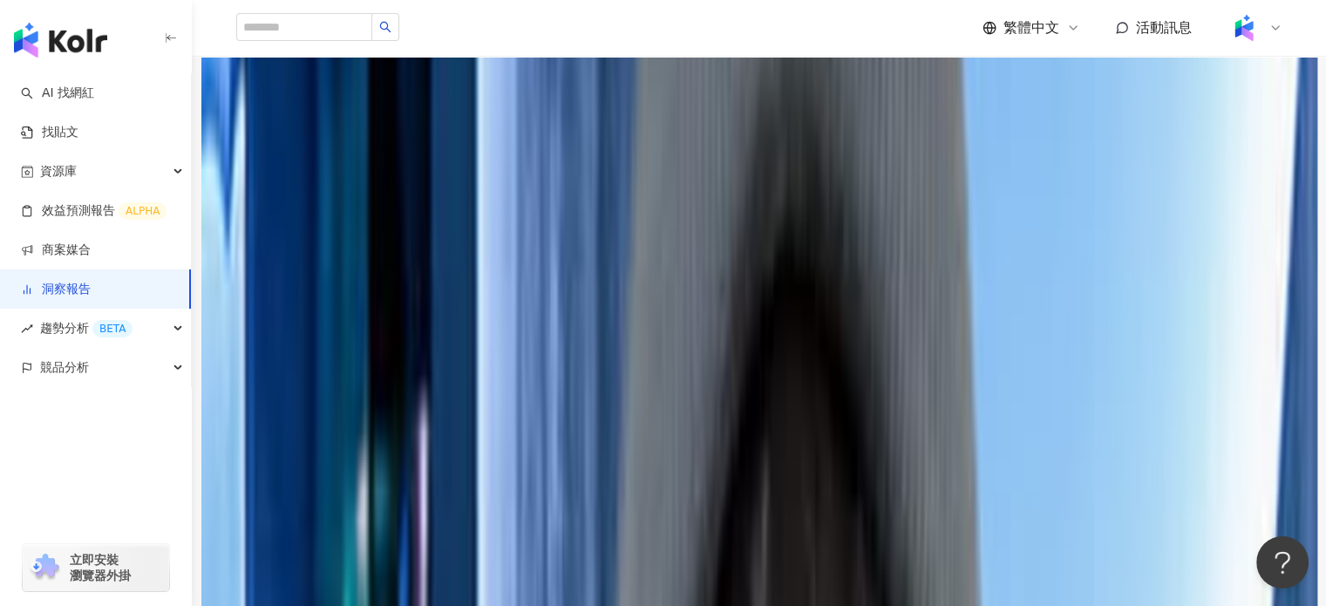
click at [304, 210] on span "觀看率" at bounding box center [276, 193] width 58 height 33
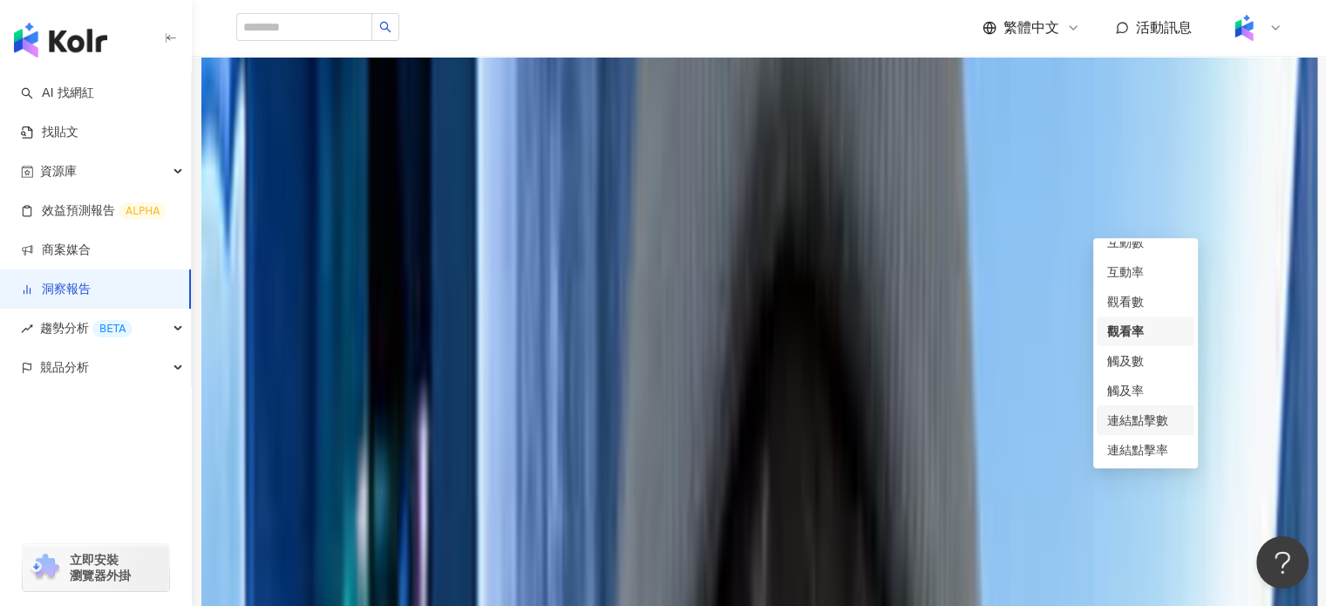
click at [1134, 428] on div "連結點擊數" at bounding box center [1145, 420] width 77 height 19
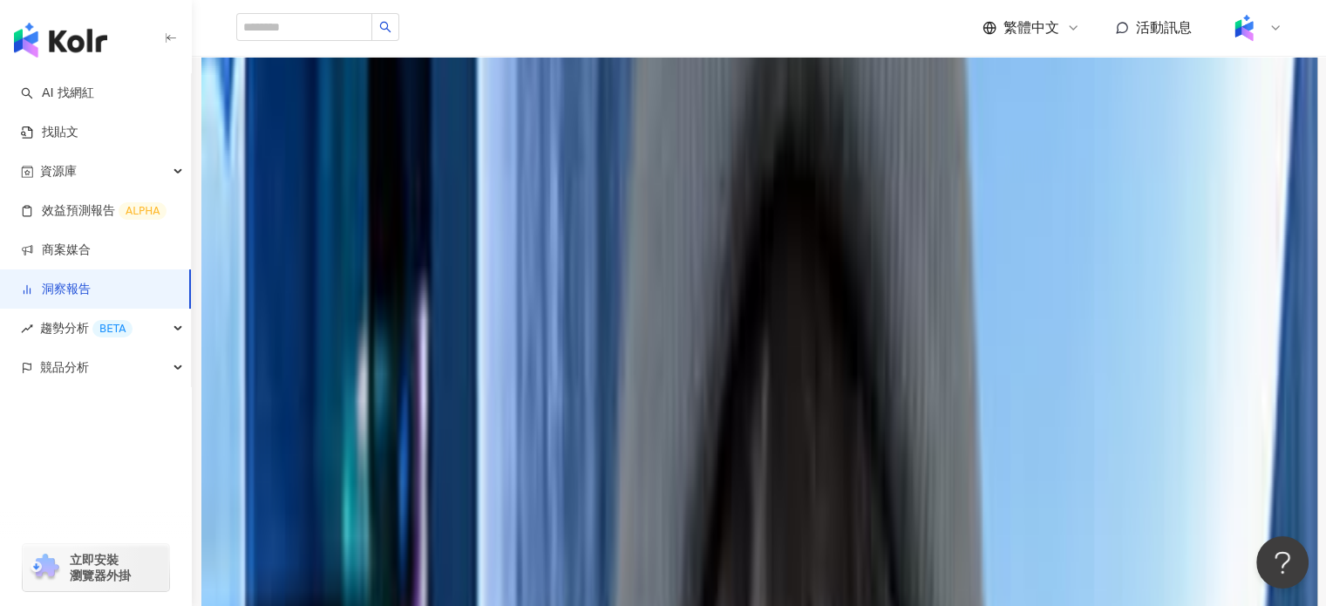
click at [343, 210] on div "連結點擊數" at bounding box center [289, 192] width 106 height 35
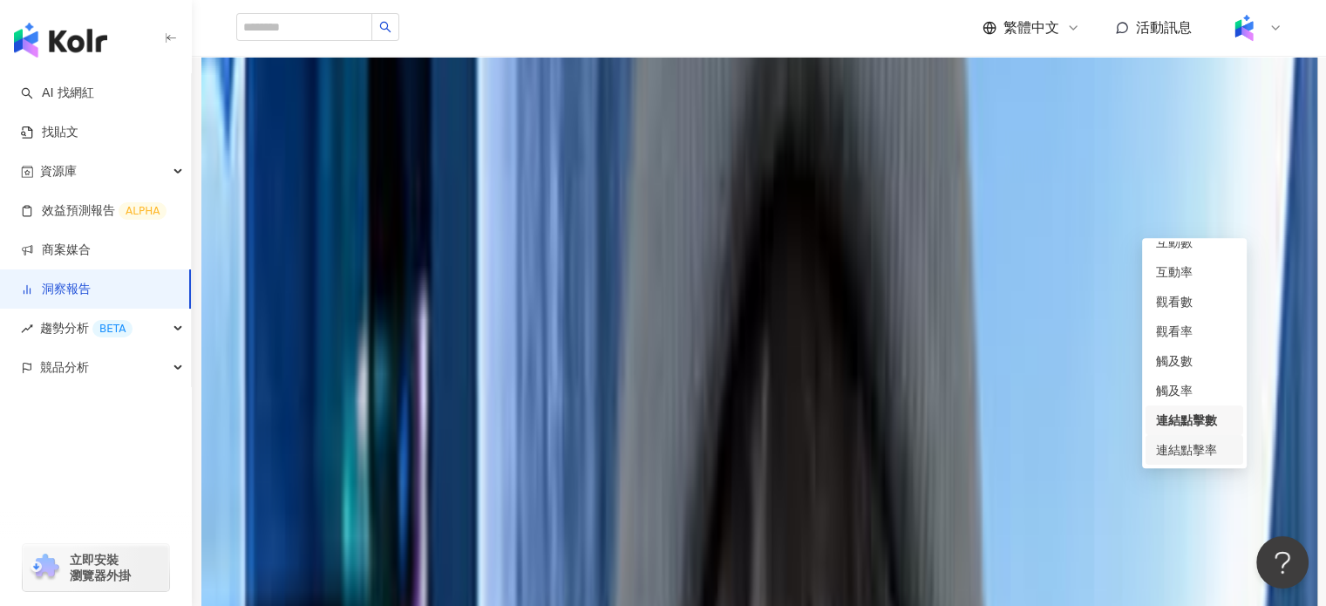
click at [1189, 454] on div "連結點擊率" at bounding box center [1194, 449] width 77 height 19
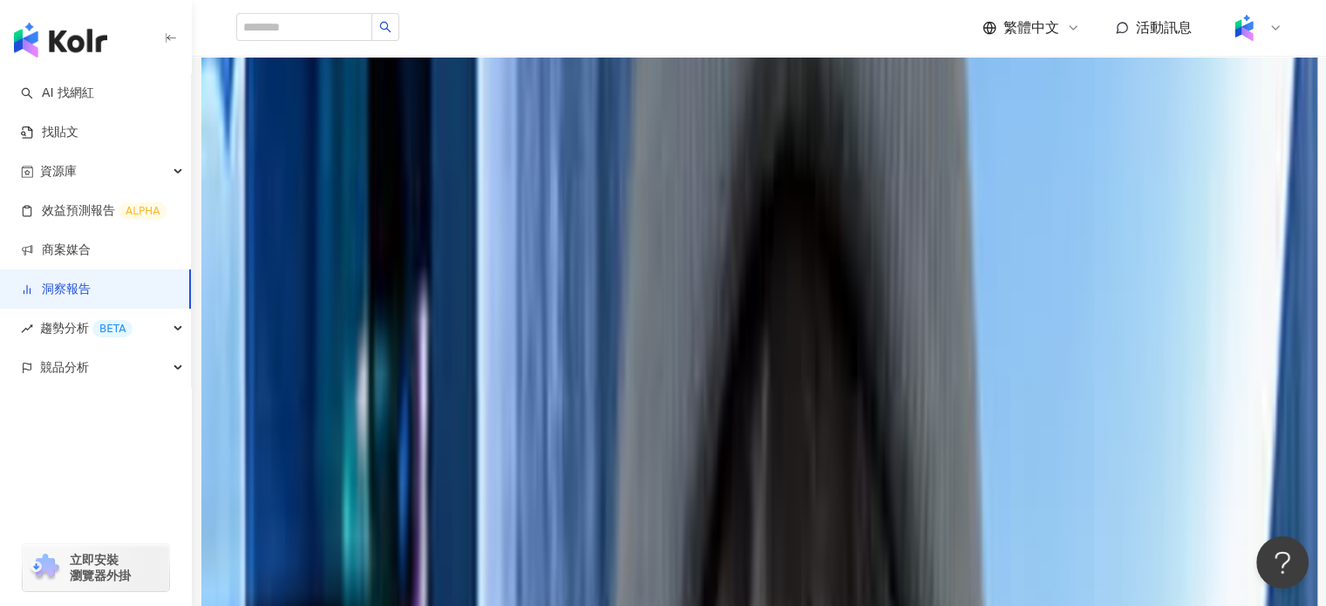
click at [332, 209] on span "連結點擊率" at bounding box center [289, 192] width 85 height 33
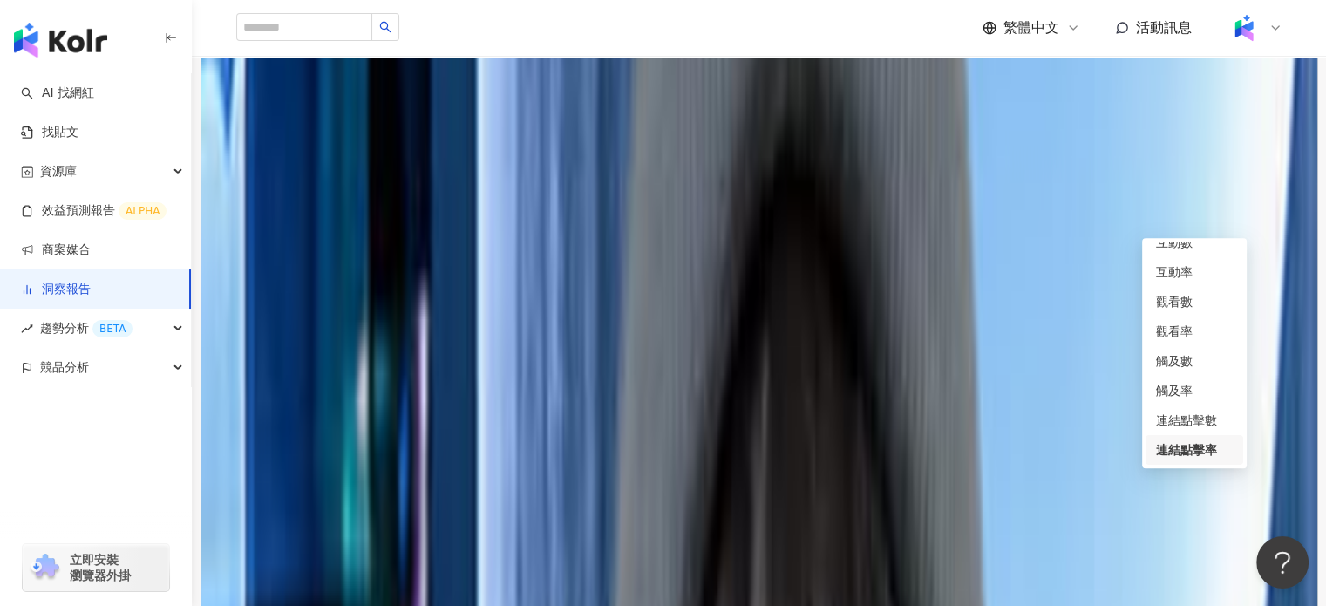
click at [1078, 119] on div "貼文類型 ( 1 / 2 )" at bounding box center [759, 112] width 1046 height 14
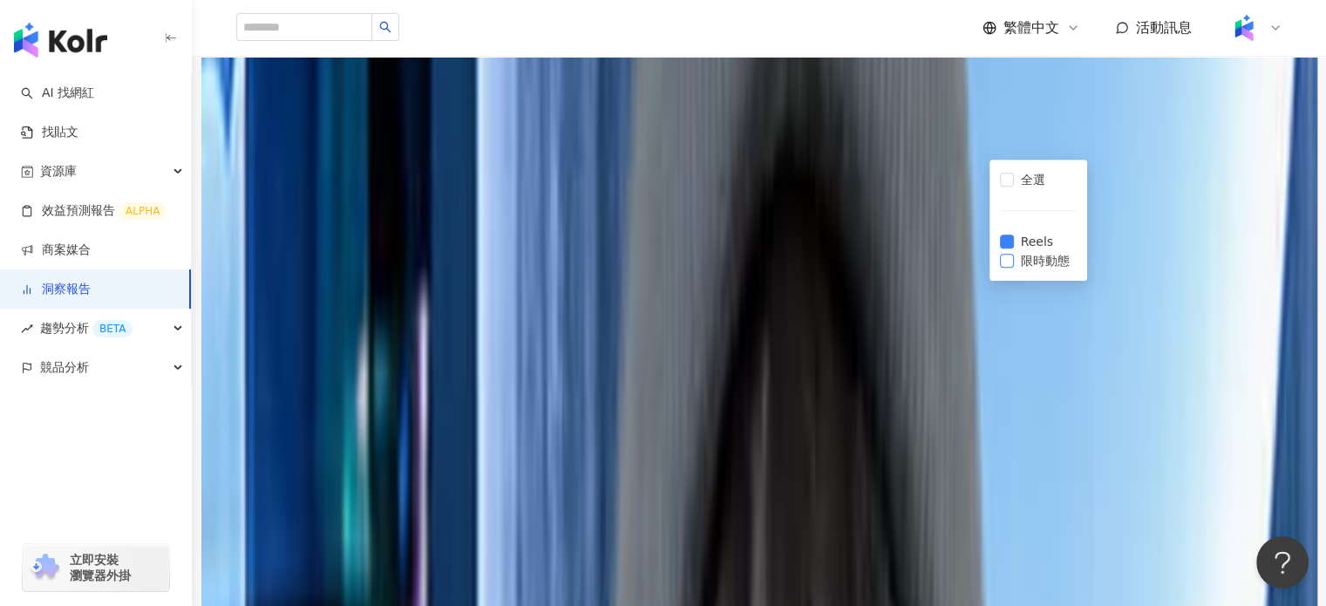
click at [1040, 262] on span "限時動態" at bounding box center [1045, 260] width 63 height 19
click at [332, 209] on span "連結點擊率" at bounding box center [289, 192] width 85 height 33
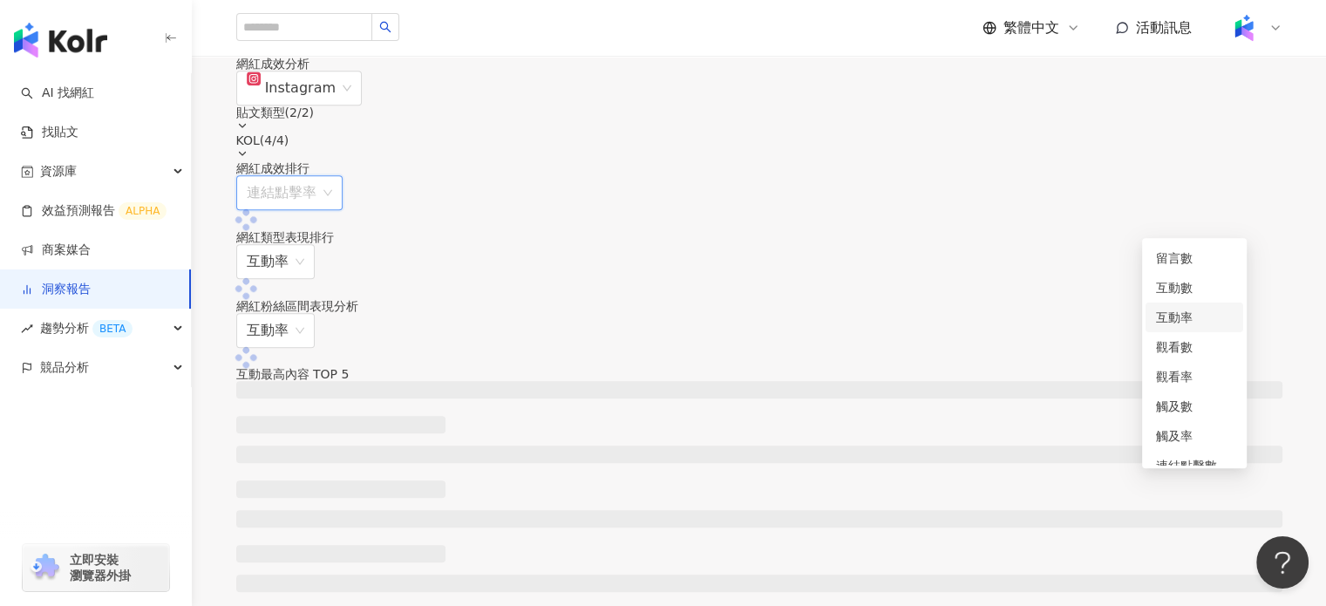
scroll to position [0, 0]
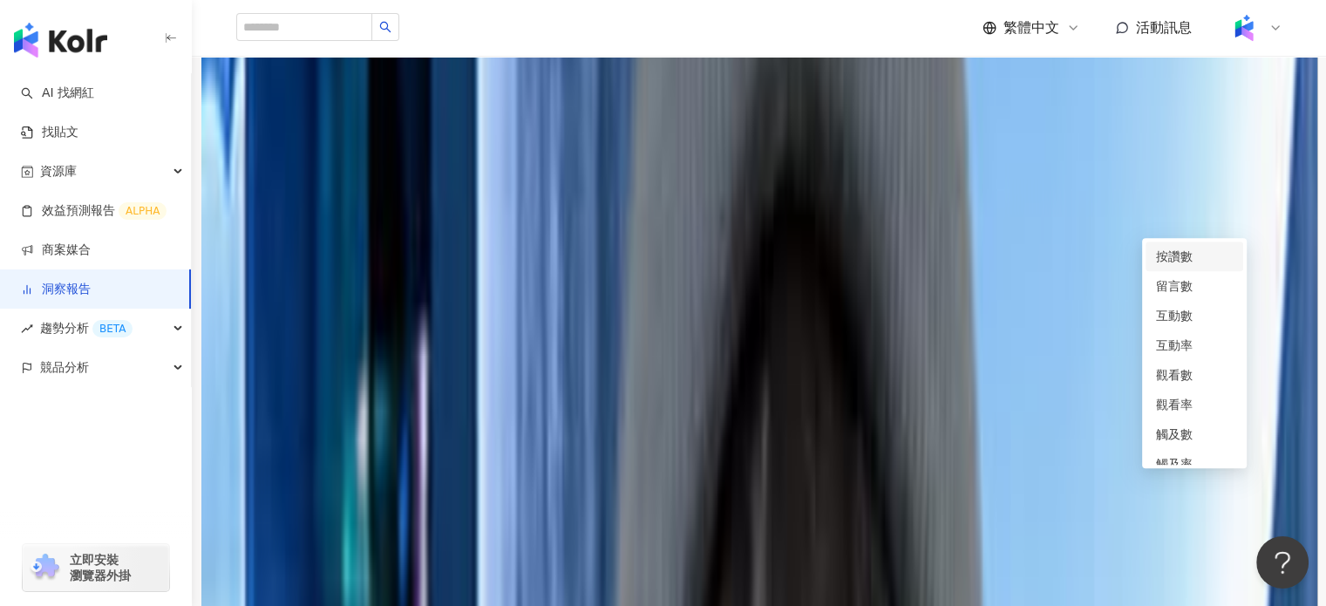
click at [1009, 211] on div "網紅成效排行 連結點擊率" at bounding box center [759, 186] width 1046 height 50
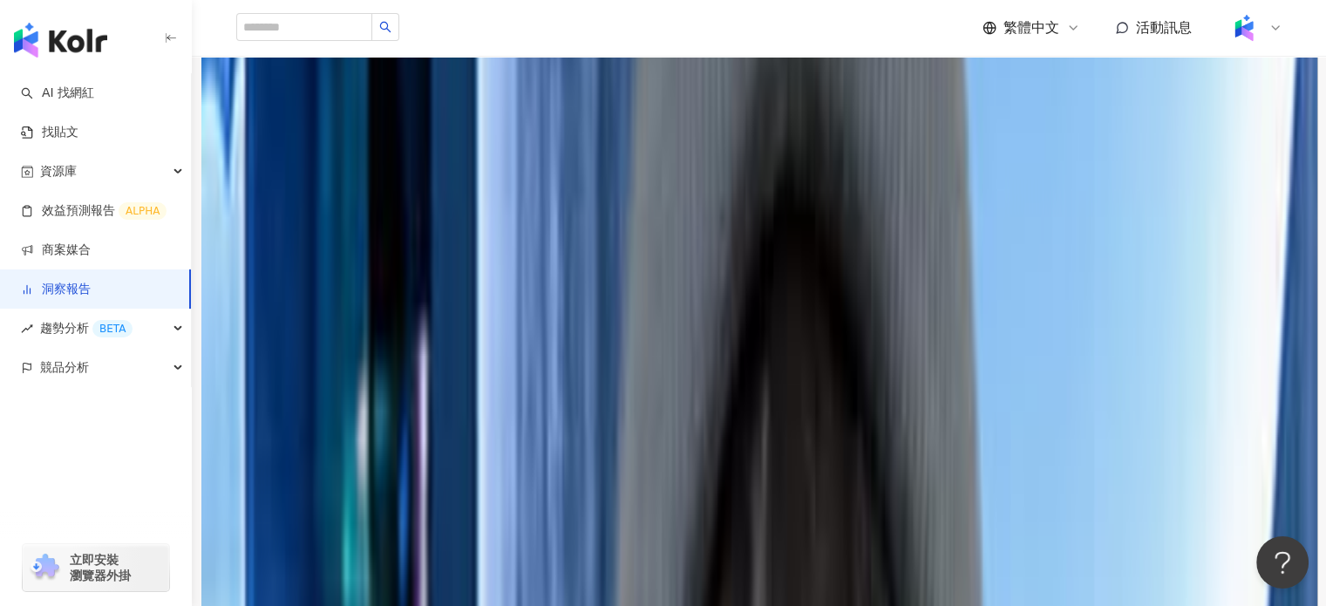
click at [1037, 119] on div "貼文類型 ( 2 / 2 )" at bounding box center [759, 112] width 1046 height 14
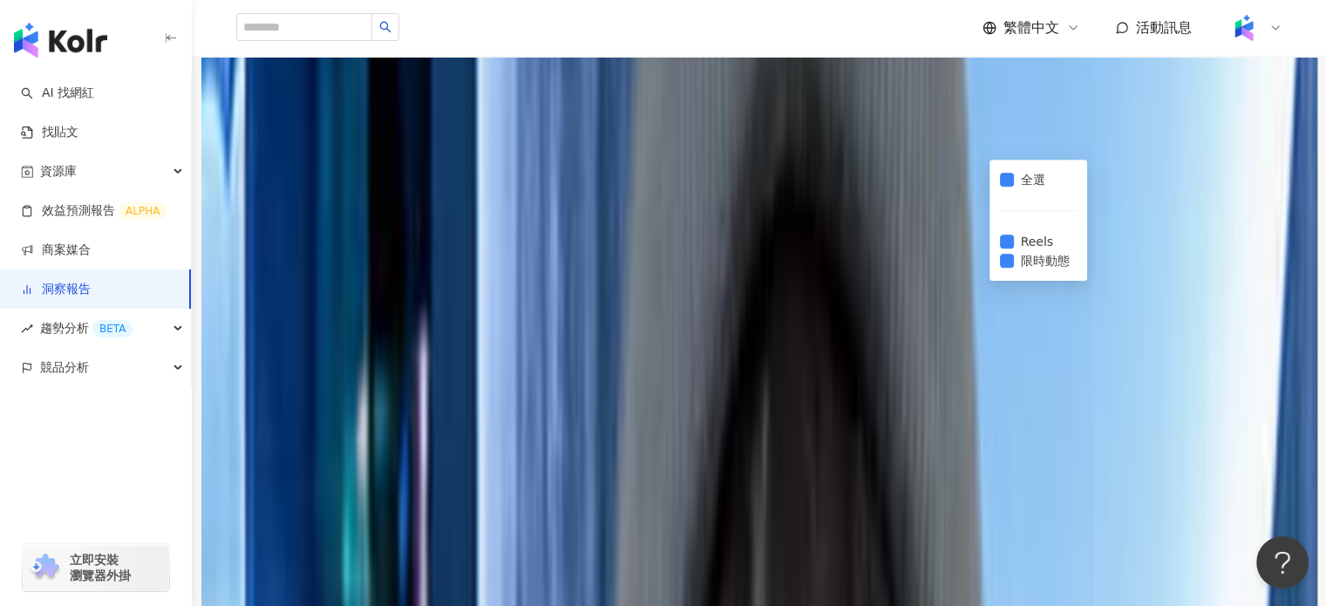
click at [1156, 149] on div "KOL ( 4 / 4 )" at bounding box center [759, 147] width 1046 height 28
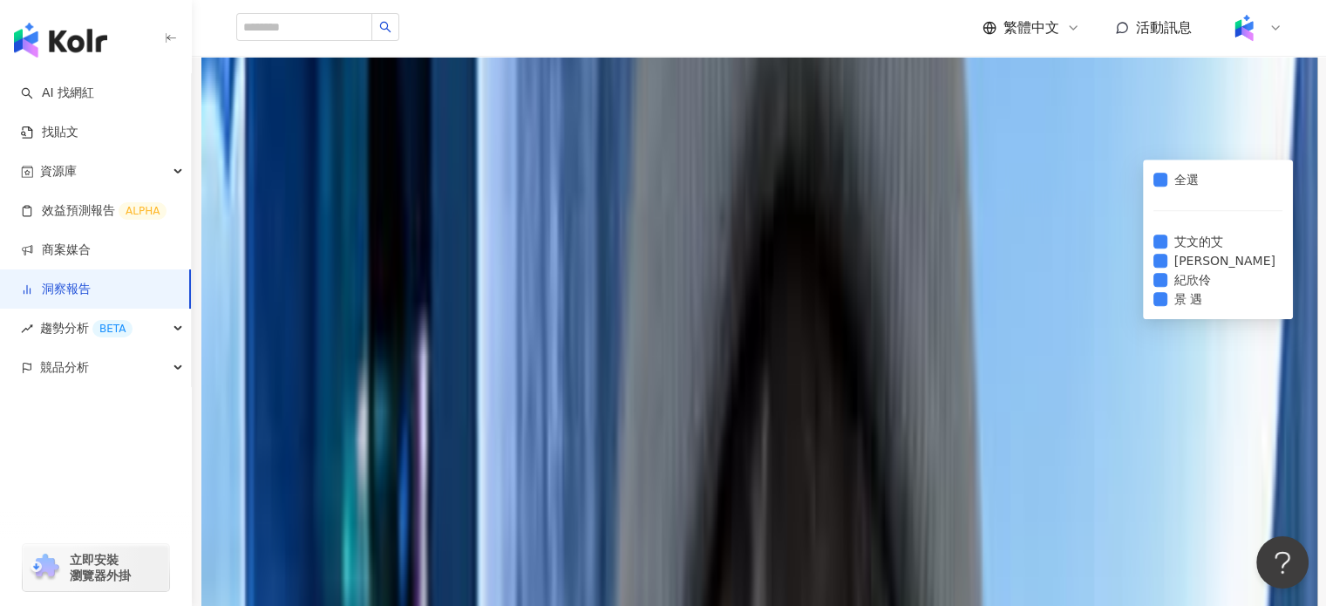
click at [1131, 156] on div "Instagram 貼文類型 ( 2 / 2 ) KOL ( 4 / 4 ) 全選 Reels 限時動態 全選 [PERSON_NAME]的[PERSON_N…" at bounding box center [759, 116] width 1046 height 91
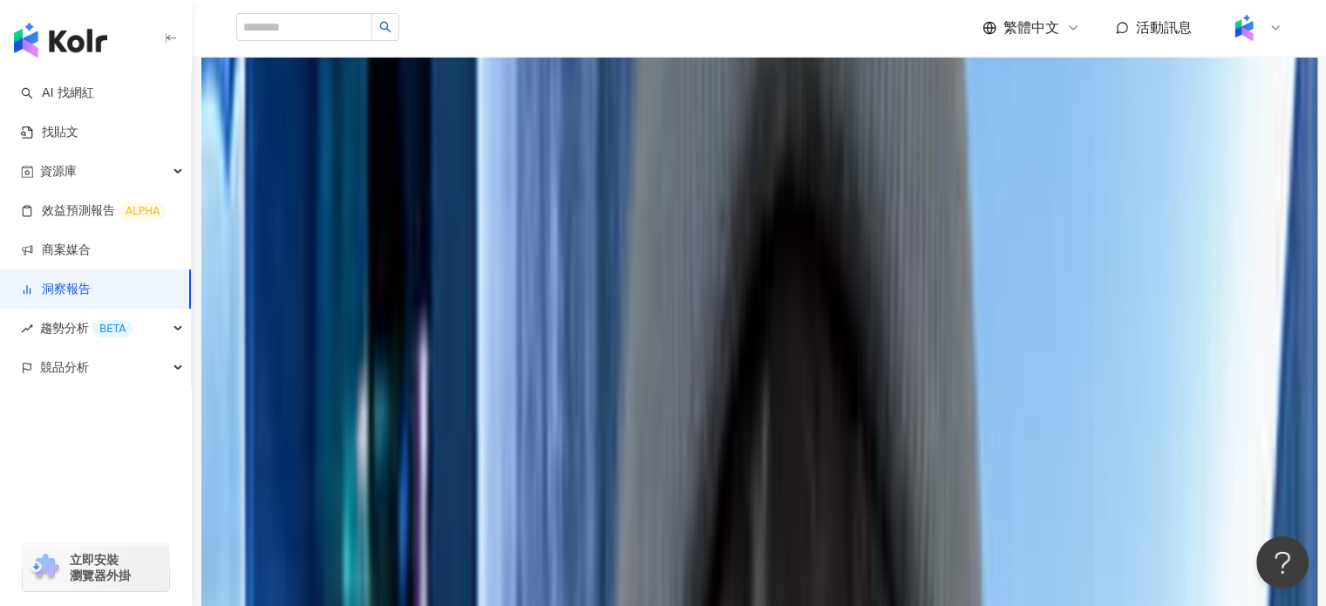
click at [332, 210] on span "連結點擊率" at bounding box center [289, 193] width 85 height 33
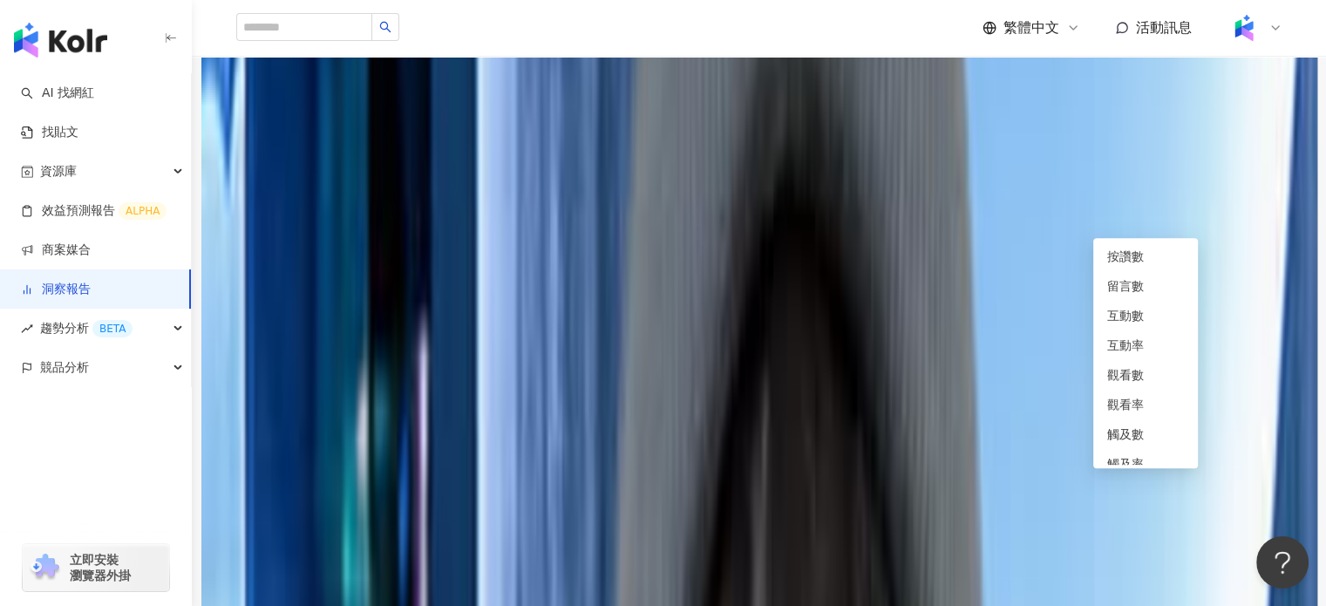
scroll to position [73, 0]
drag, startPoint x: 1144, startPoint y: 421, endPoint x: 1123, endPoint y: 419, distance: 21.0
click at [1144, 425] on div "連結點擊數" at bounding box center [1145, 420] width 77 height 19
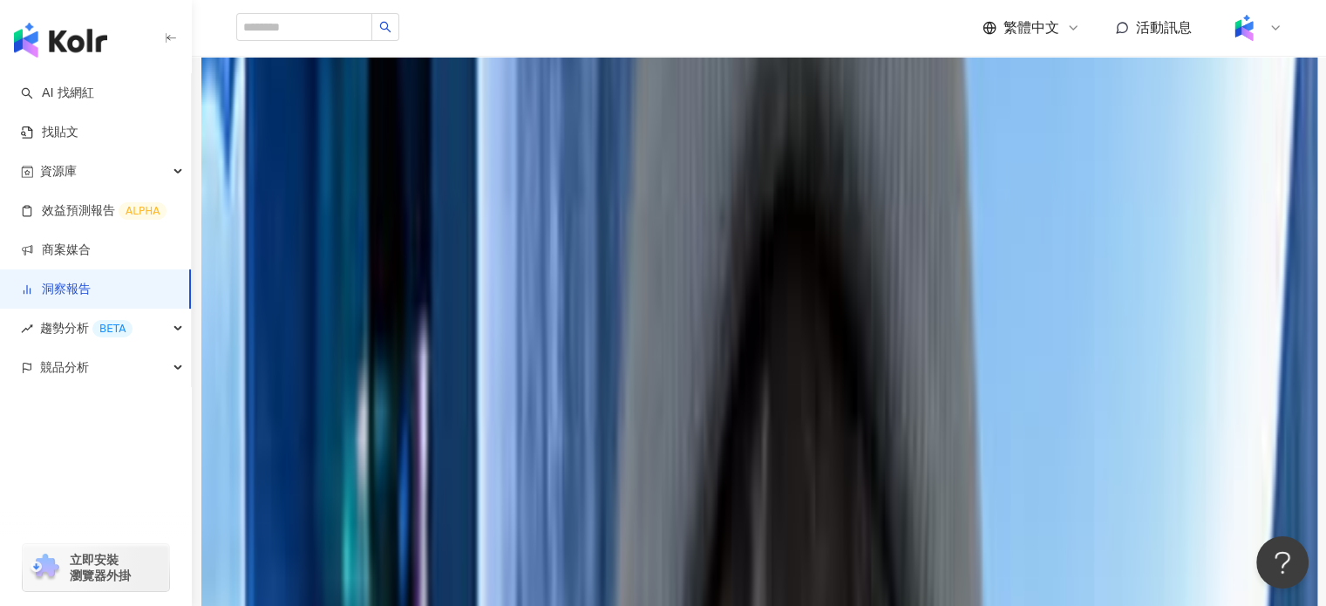
drag, startPoint x: 1110, startPoint y: 128, endPoint x: 1098, endPoint y: 140, distance: 16.7
click at [1109, 128] on div "貼文類型 ( 2 / 2 )" at bounding box center [759, 119] width 1046 height 28
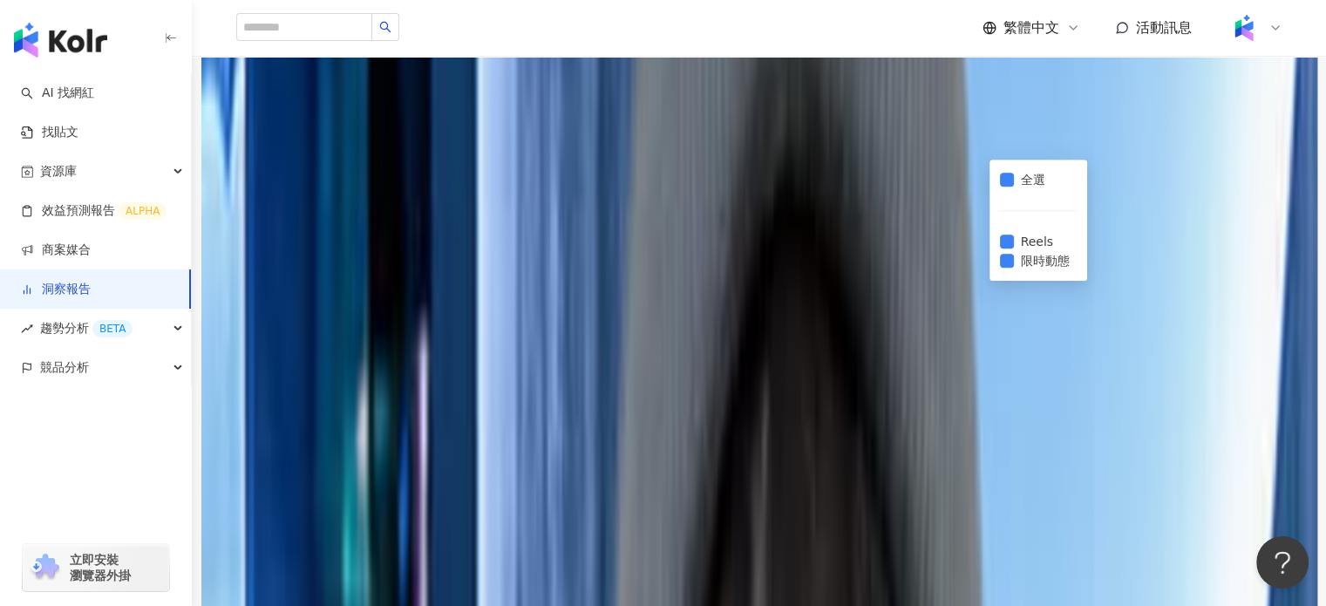
click at [1009, 259] on div "全選 Reels 限時動態" at bounding box center [1038, 220] width 77 height 100
click at [1007, 259] on div "全選 Reels 限時動態" at bounding box center [1038, 220] width 77 height 100
click at [907, 211] on div "網紅成效排行 連結點擊數" at bounding box center [759, 186] width 1046 height 50
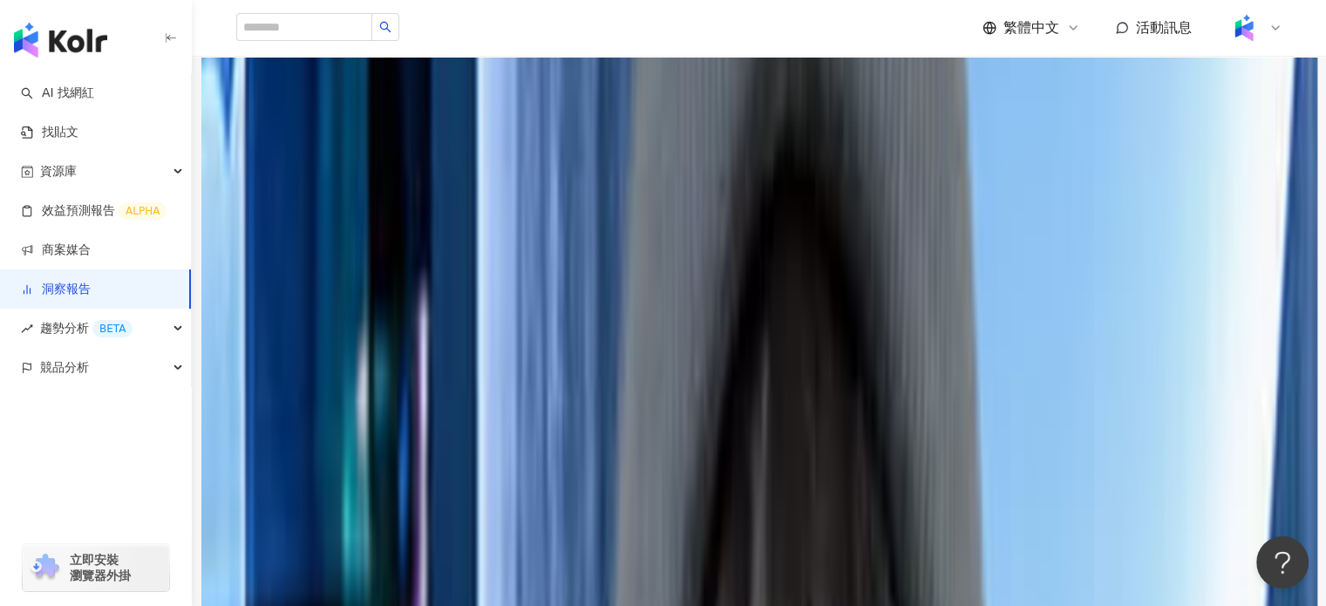
click at [1055, 119] on div "貼文類型 ( 1 / 2 )" at bounding box center [759, 112] width 1046 height 14
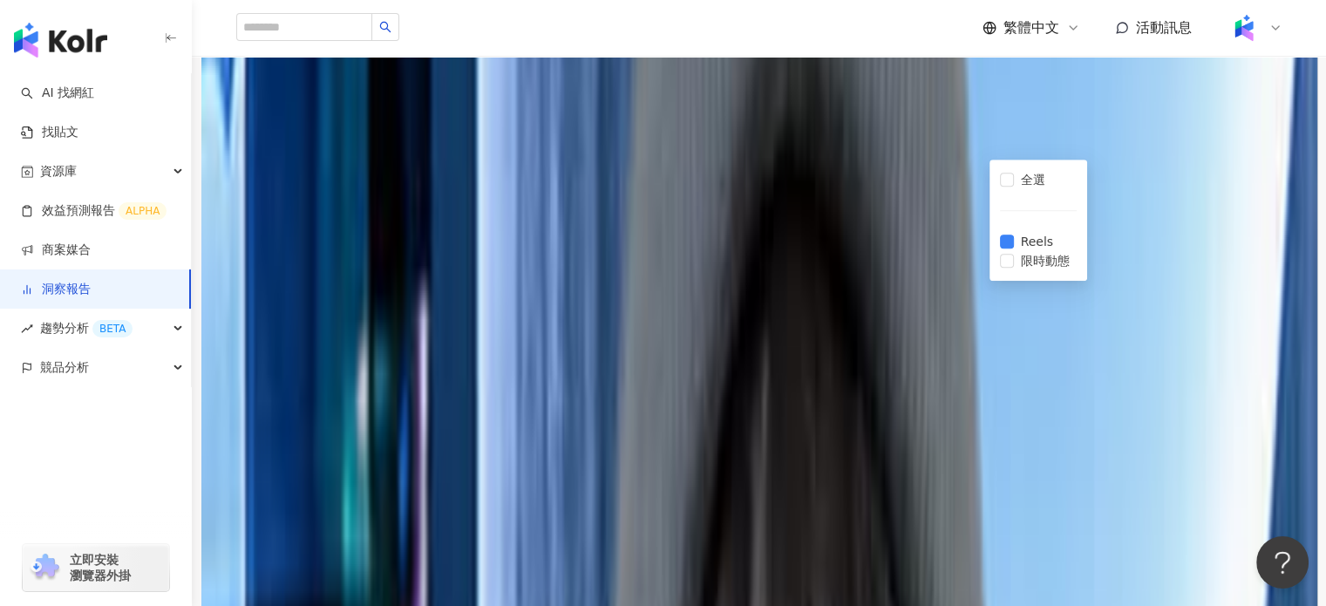
click at [332, 209] on span "連結點擊數" at bounding box center [289, 192] width 85 height 33
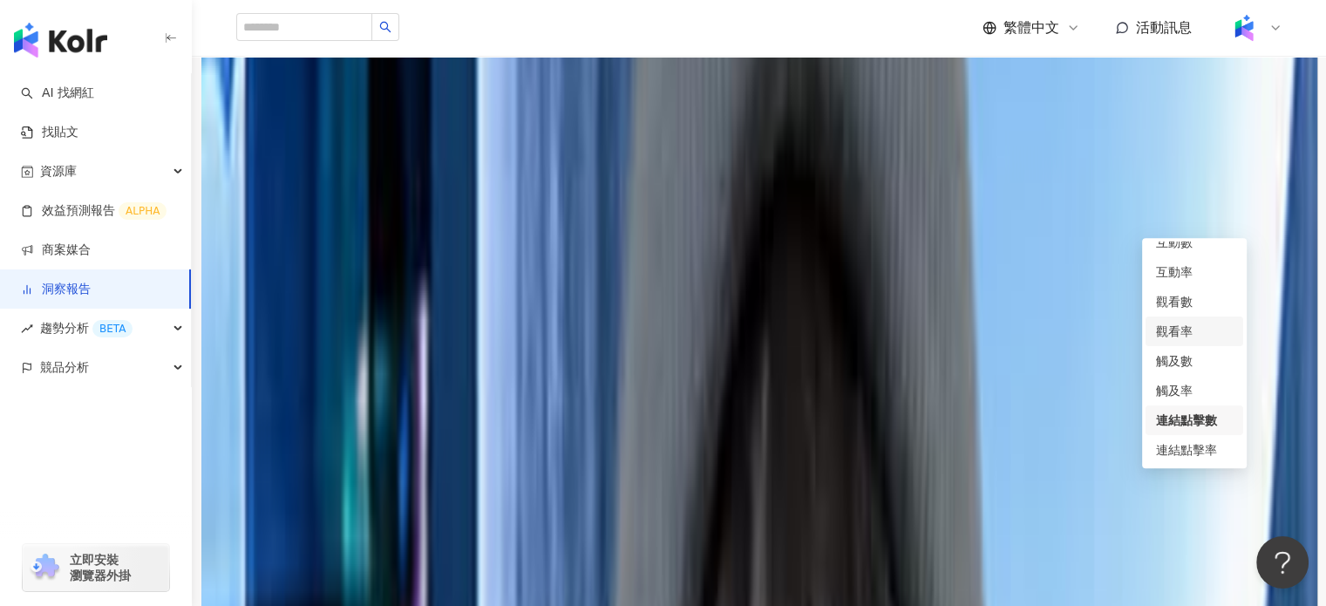
click at [1193, 336] on div "觀看率" at bounding box center [1194, 331] width 77 height 19
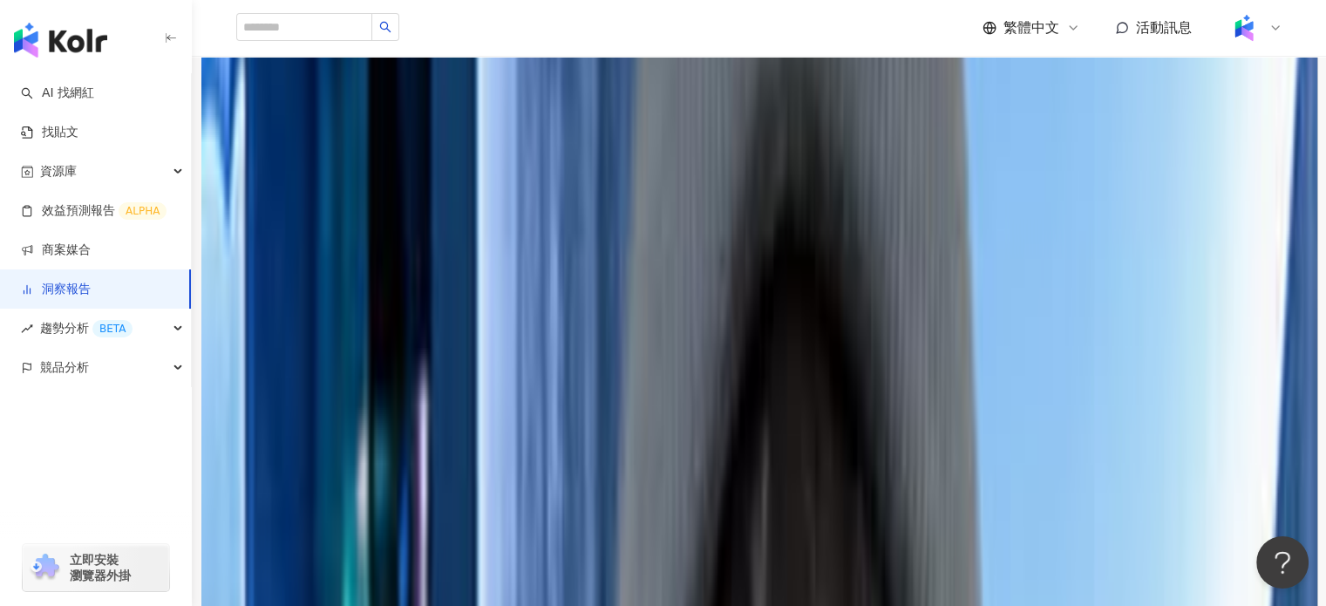
scroll to position [1315, 0]
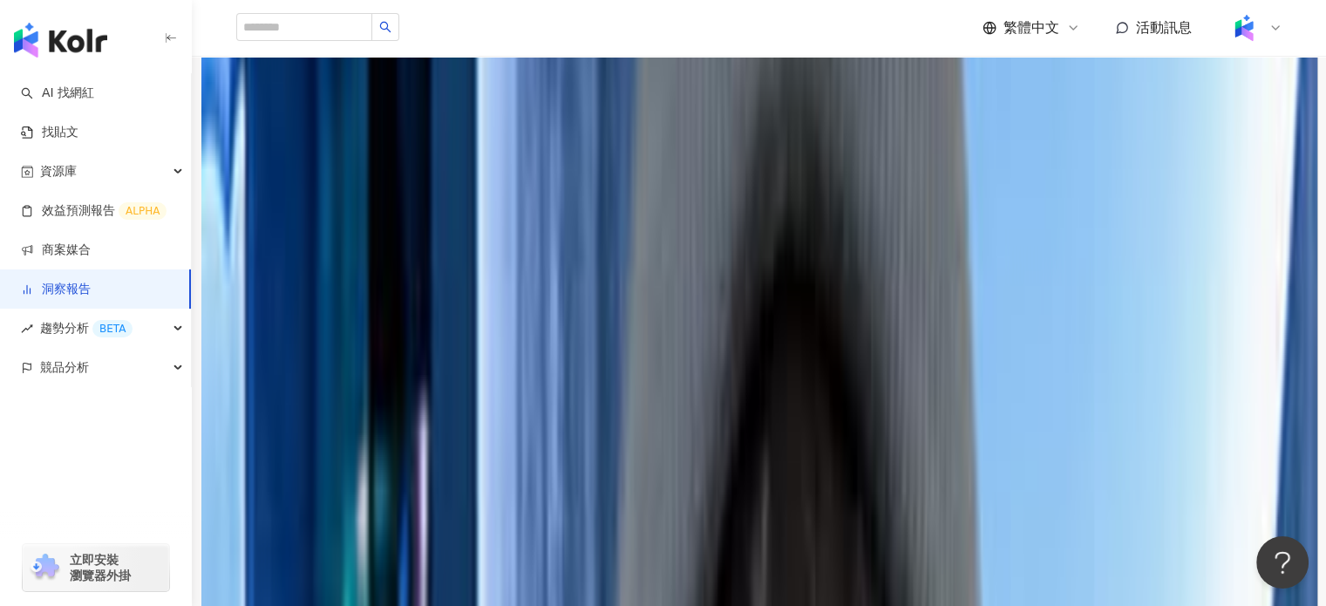
click at [304, 210] on span "觀看率" at bounding box center [276, 193] width 58 height 33
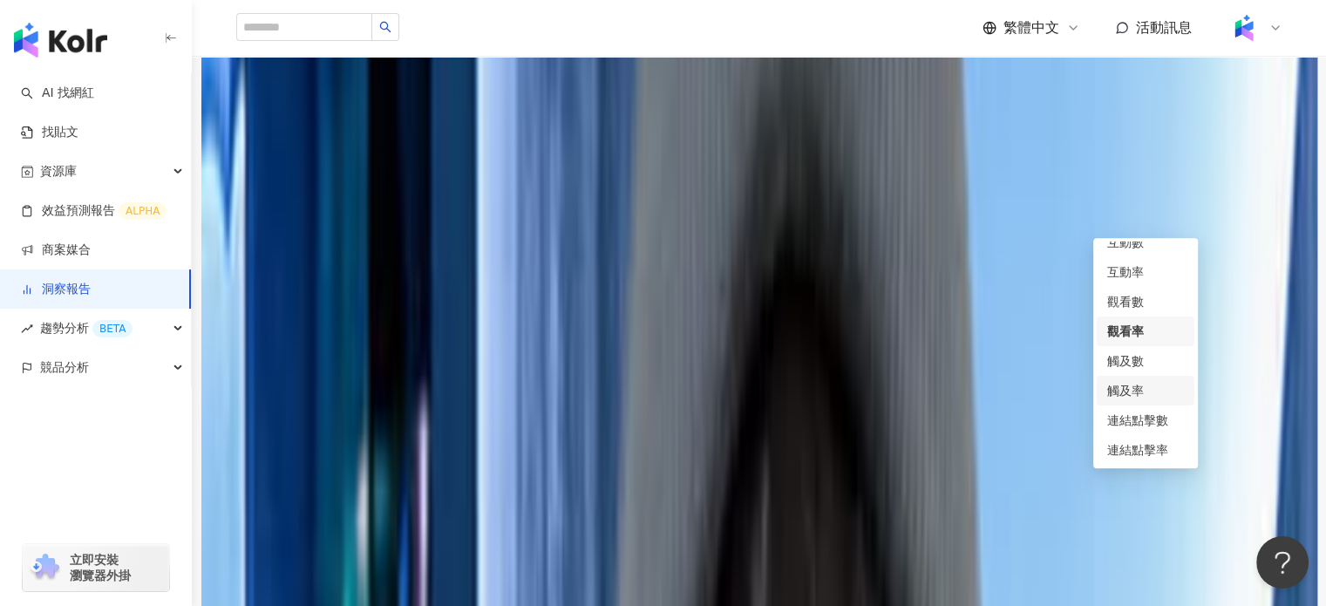
click at [1157, 385] on div "觸及率" at bounding box center [1145, 390] width 77 height 19
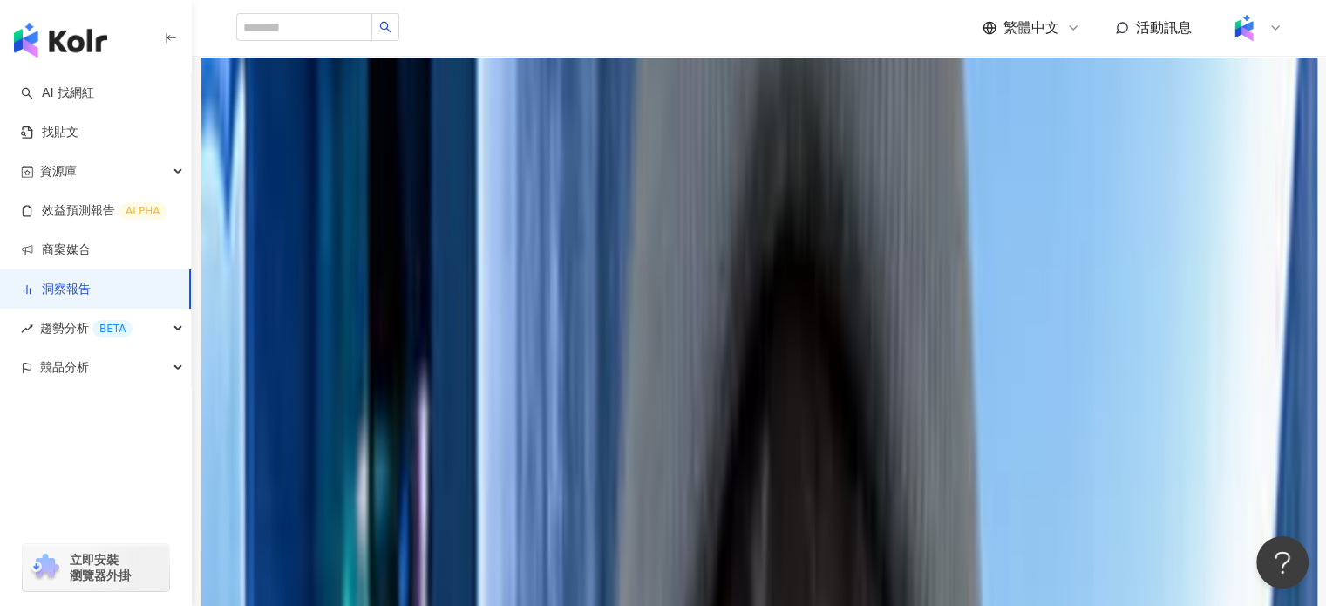
click at [304, 210] on span "觸及率" at bounding box center [276, 193] width 58 height 33
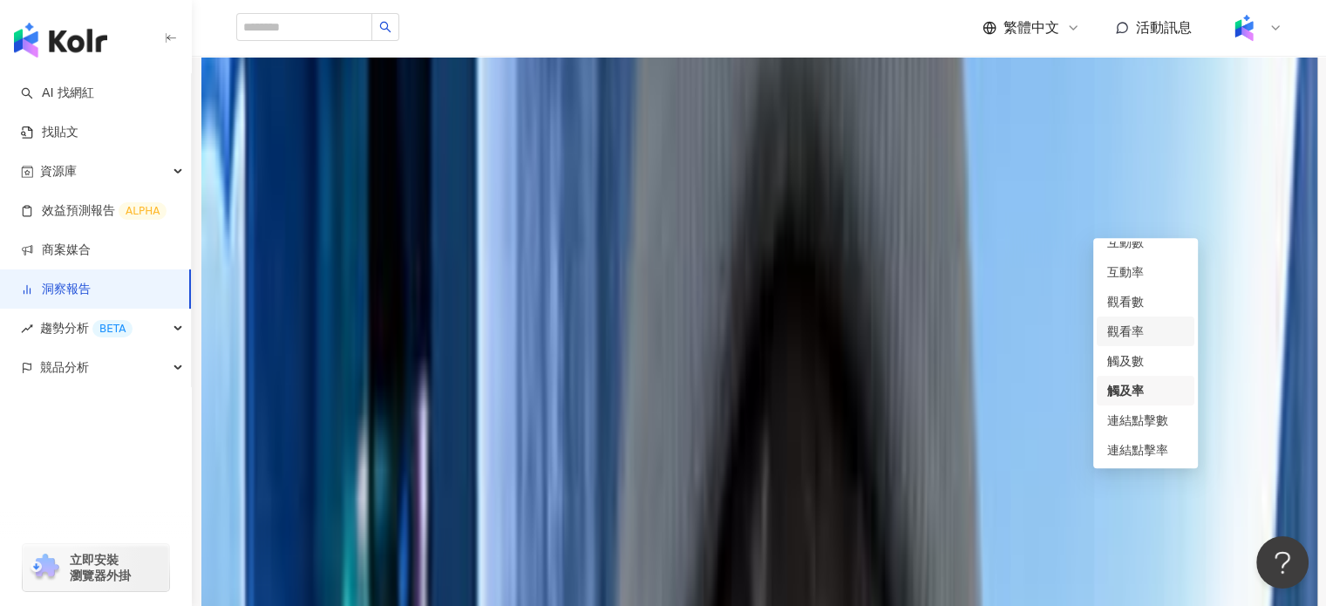
click at [1151, 330] on div "觀看率" at bounding box center [1145, 331] width 77 height 19
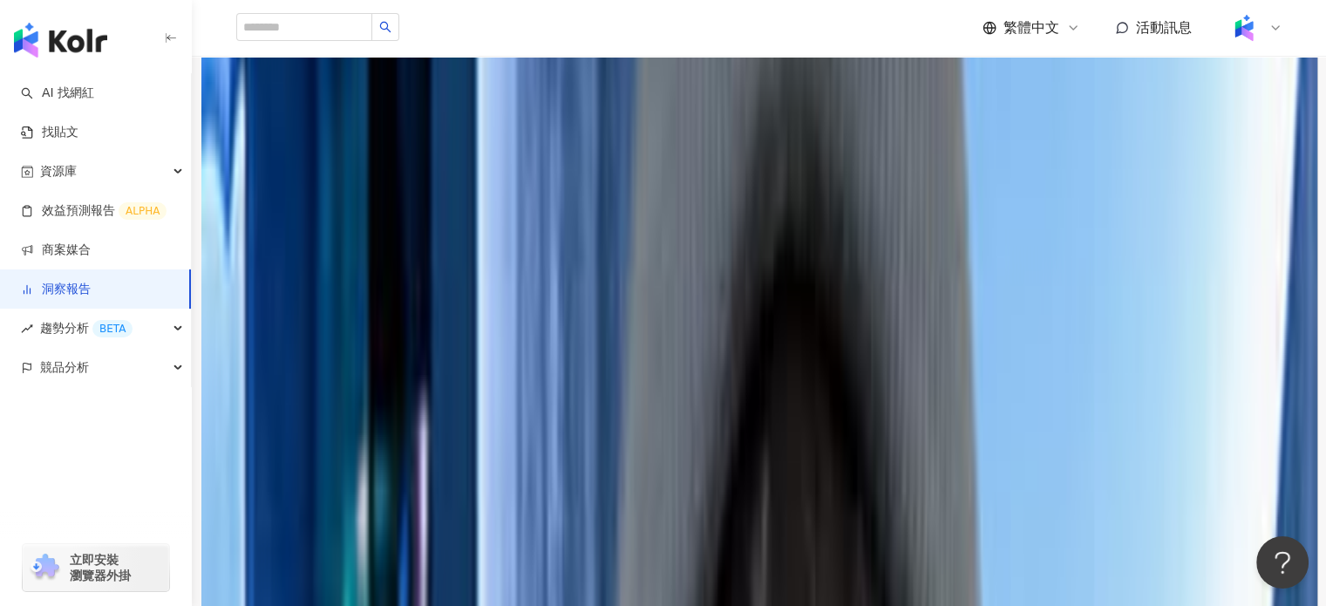
click at [669, 244] on div "顯示專案平均" at bounding box center [759, 237] width 1046 height 14
click at [665, 244] on div "顯示專案平均" at bounding box center [759, 227] width 1046 height 33
click at [1091, 131] on div "貼文類型 ( 1 / 2 )" at bounding box center [759, 119] width 1046 height 28
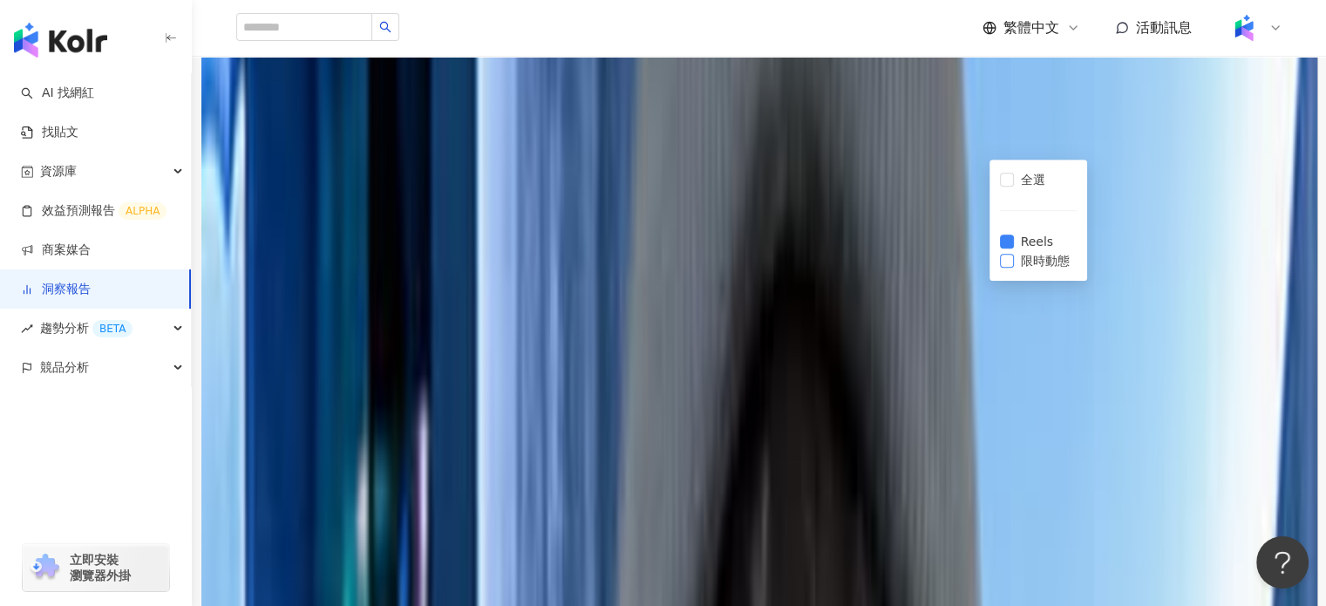
click at [1057, 257] on span "限時動態" at bounding box center [1045, 260] width 63 height 19
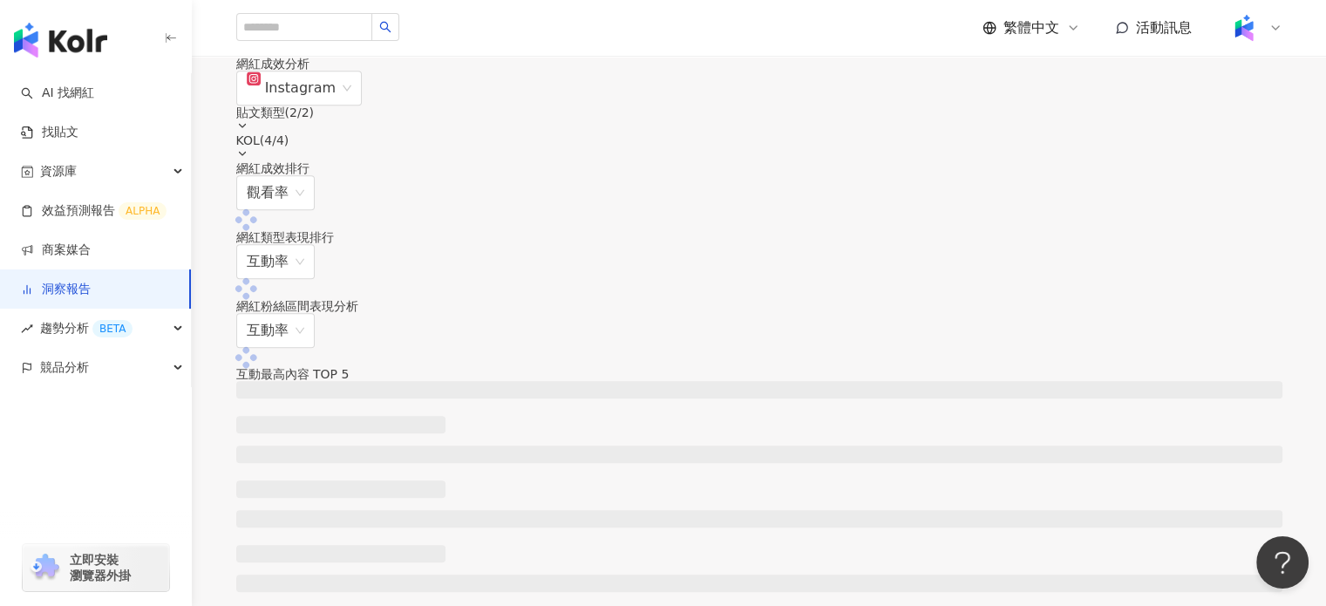
click at [1092, 133] on div "貼文類型 ( 2 / 2 )" at bounding box center [759, 119] width 1046 height 28
click at [315, 198] on div "觀看率" at bounding box center [275, 192] width 78 height 35
click at [1192, 393] on div "觸及率" at bounding box center [1194, 390] width 77 height 19
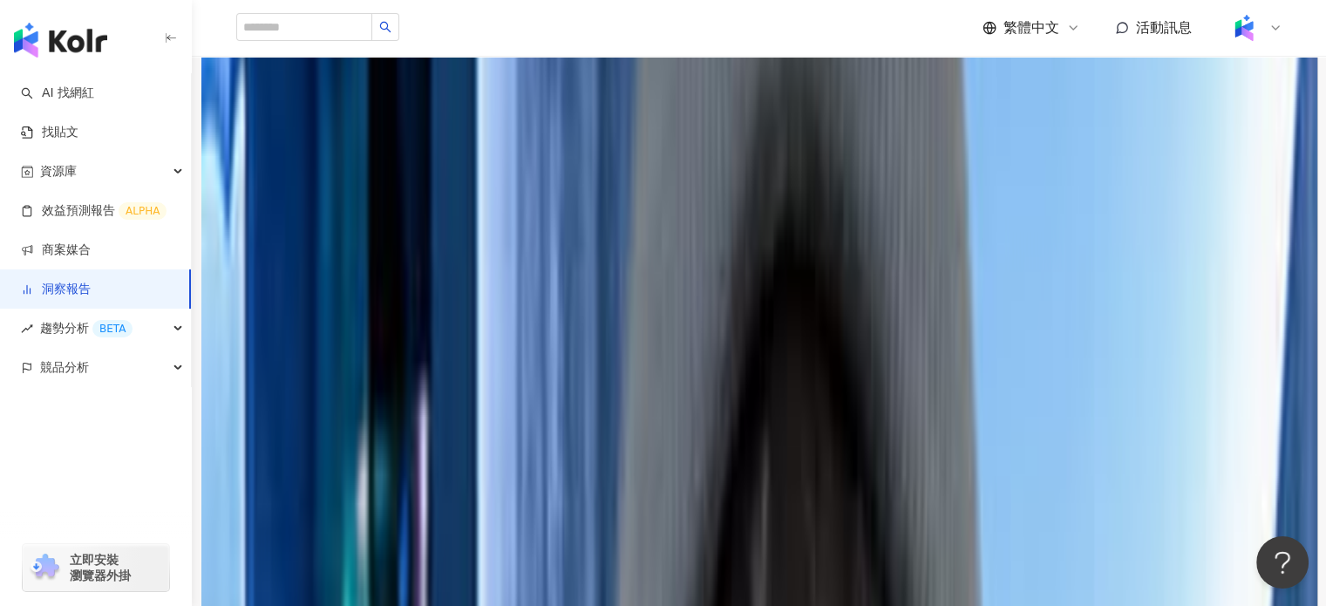
click at [304, 210] on span "觸及率" at bounding box center [276, 193] width 58 height 33
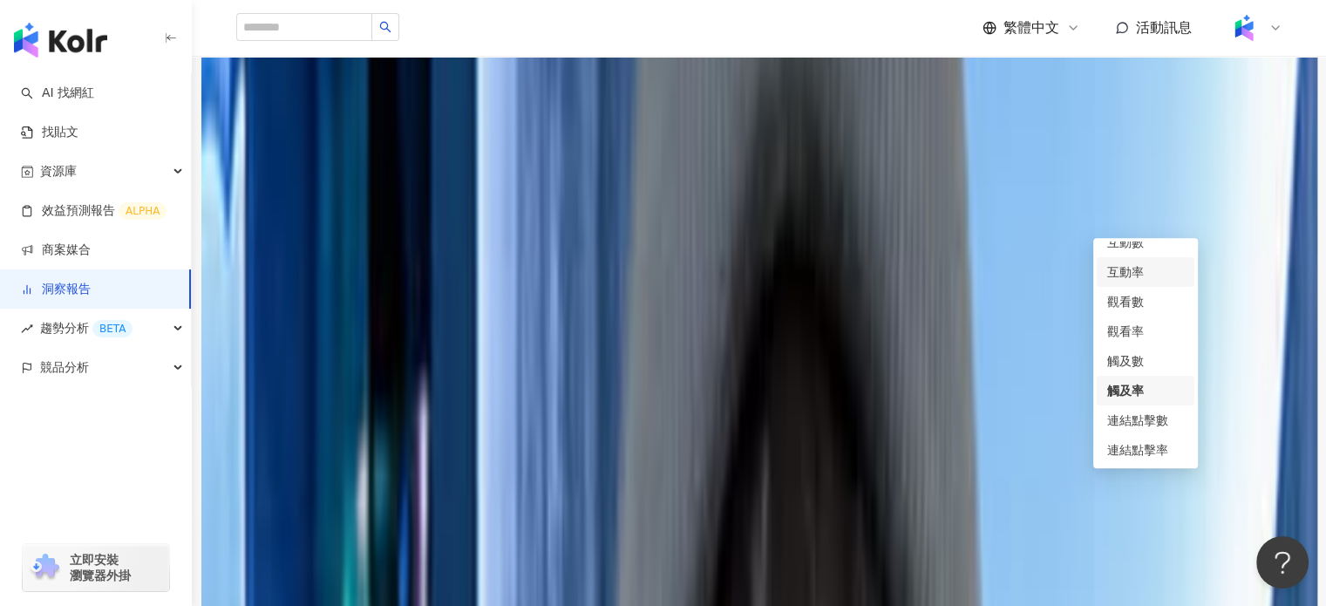
click at [1133, 281] on div "互動率" at bounding box center [1146, 272] width 98 height 30
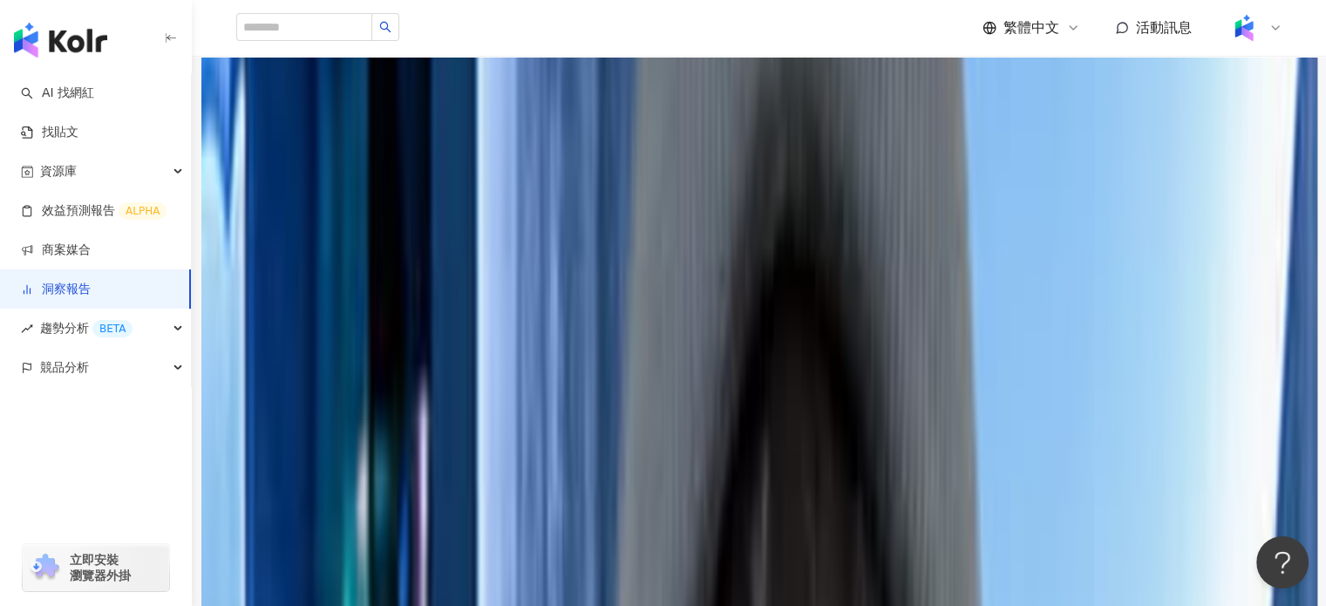
click at [1002, 211] on div "網紅成效排行 互動率 互動率" at bounding box center [759, 186] width 1046 height 50
drag, startPoint x: 1157, startPoint y: 222, endPoint x: 1157, endPoint y: 233, distance: 10.5
click at [304, 210] on span "互動率" at bounding box center [276, 193] width 58 height 33
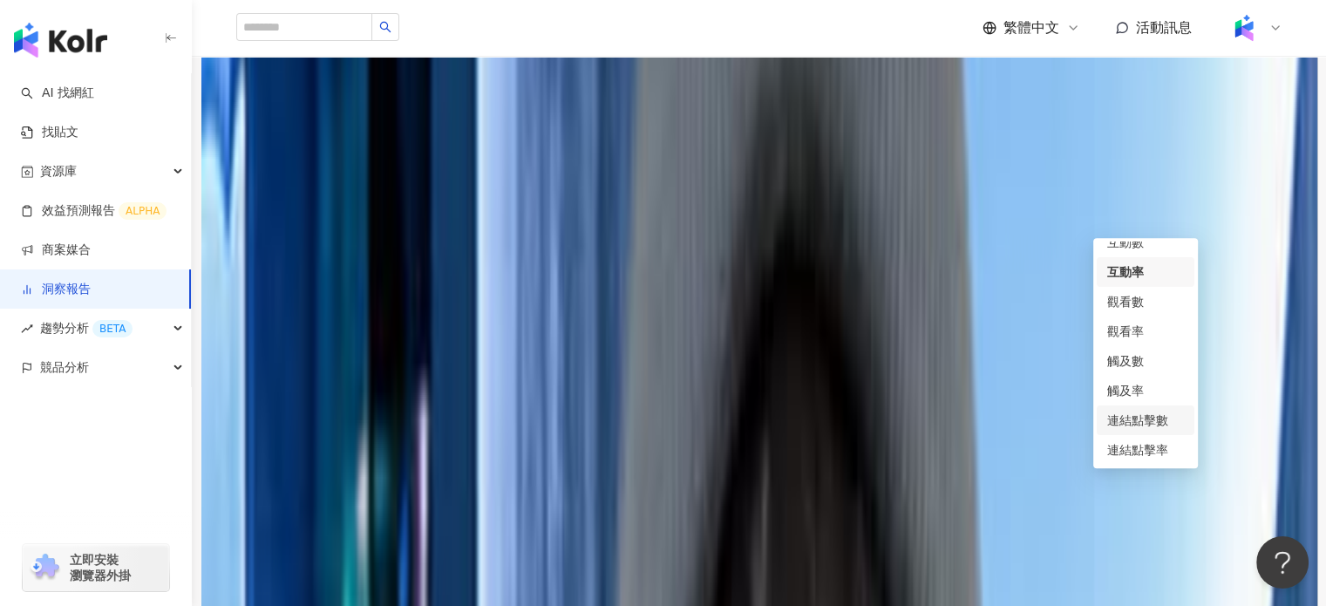
click at [1153, 427] on div "連結點擊數" at bounding box center [1145, 420] width 77 height 19
